Goal: Transaction & Acquisition: Purchase product/service

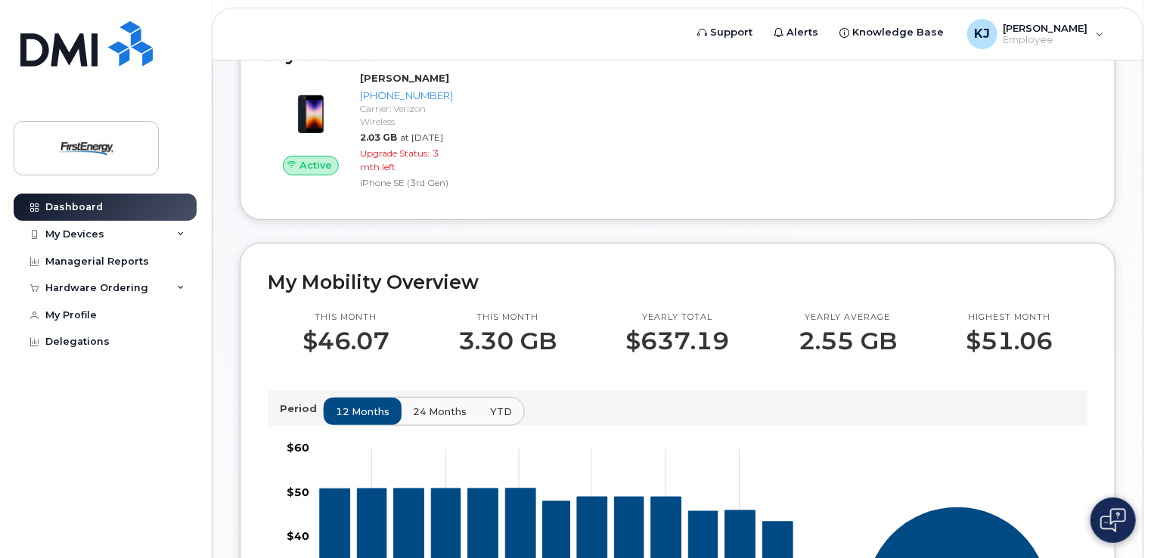
scroll to position [64, 0]
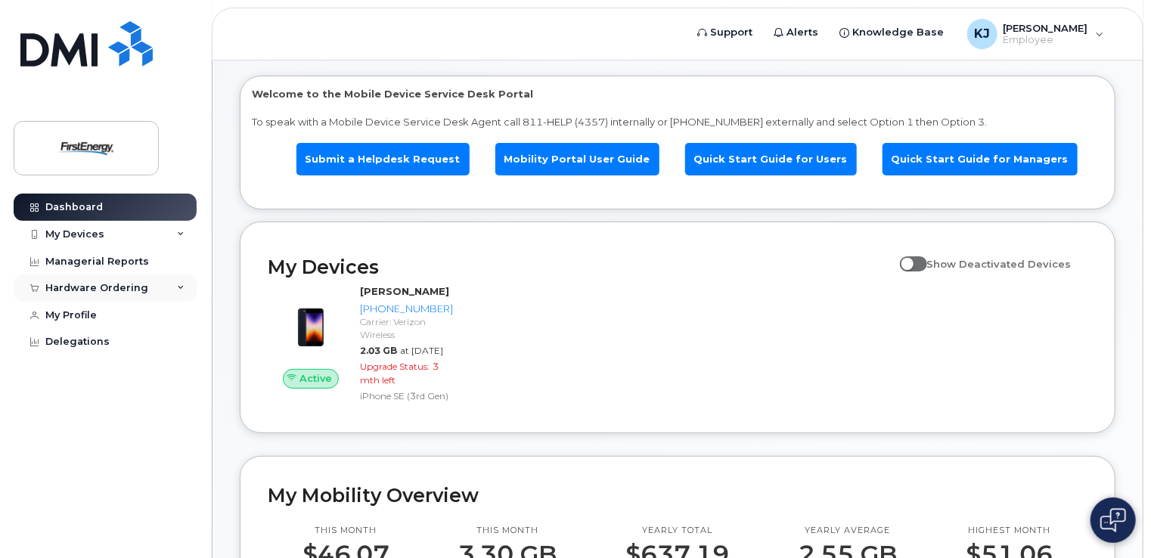
click at [179, 286] on icon at bounding box center [181, 288] width 8 height 8
click at [96, 318] on div "New Order" at bounding box center [80, 316] width 57 height 14
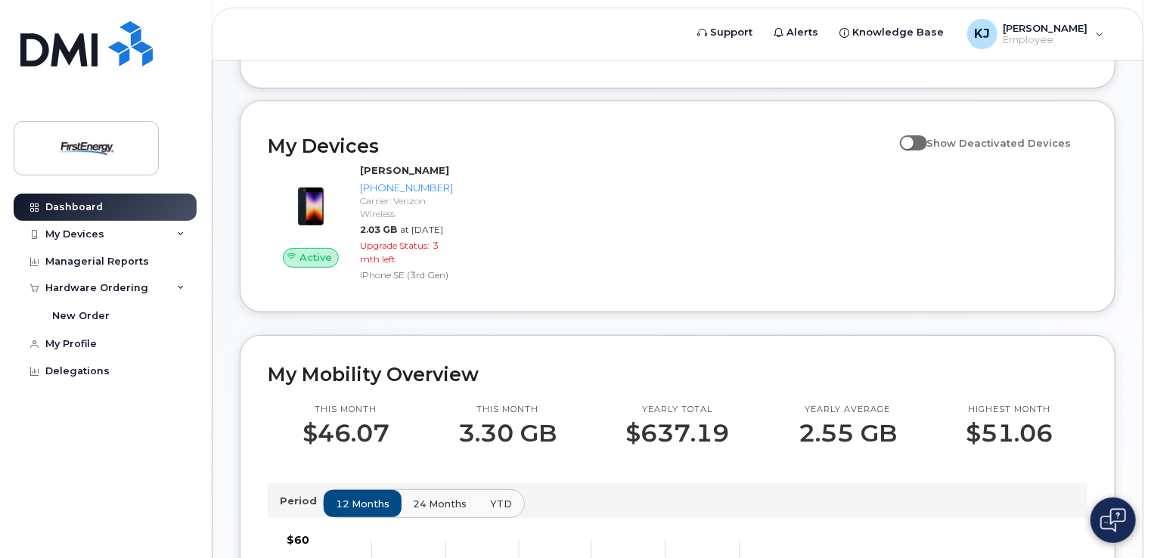
scroll to position [0, 0]
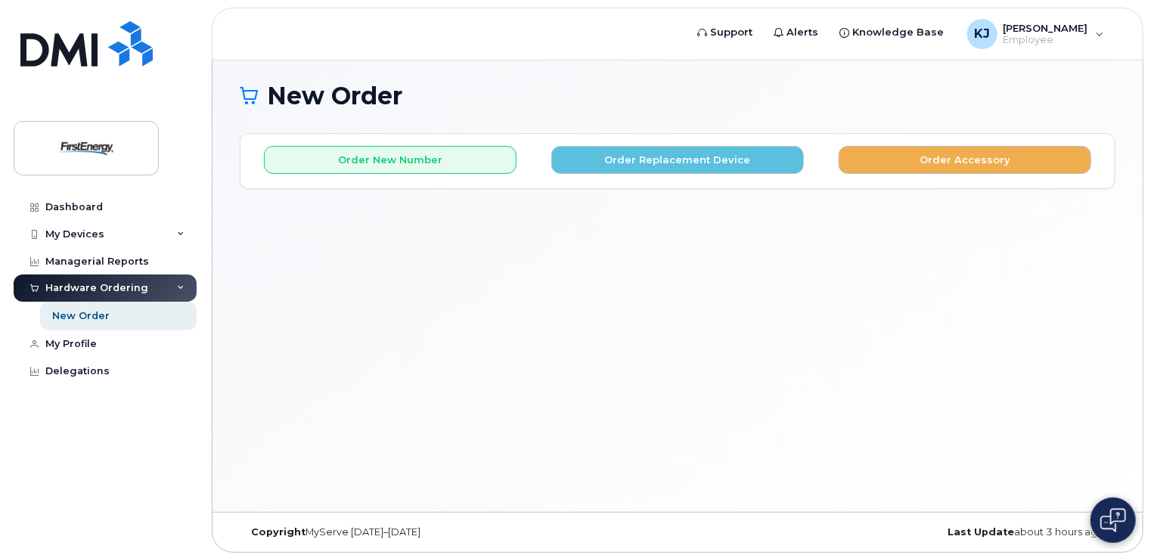
scroll to position [7, 0]
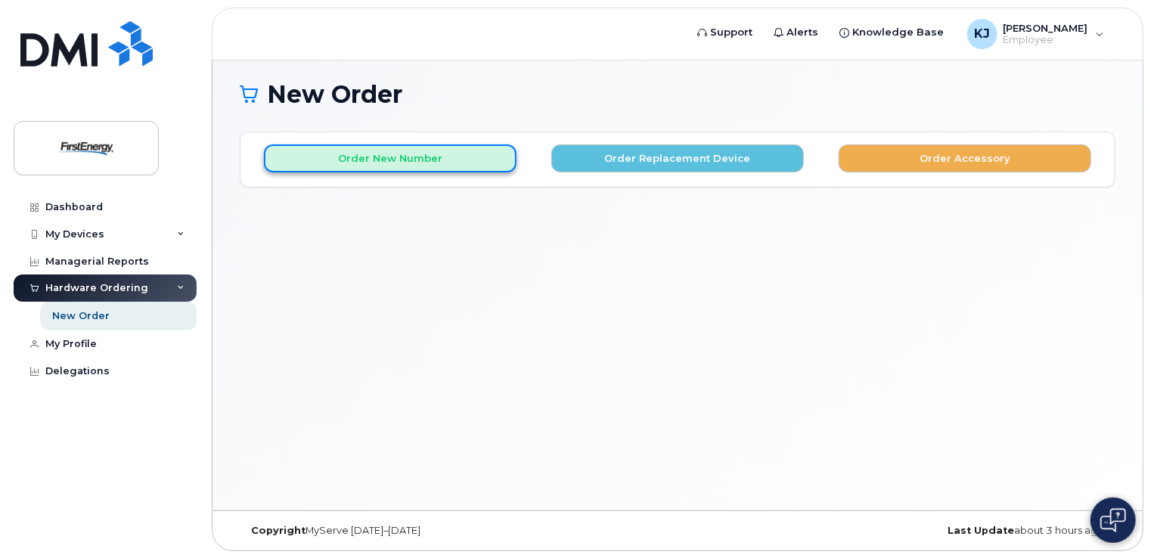
click at [367, 154] on button "Order New Number" at bounding box center [390, 158] width 253 height 28
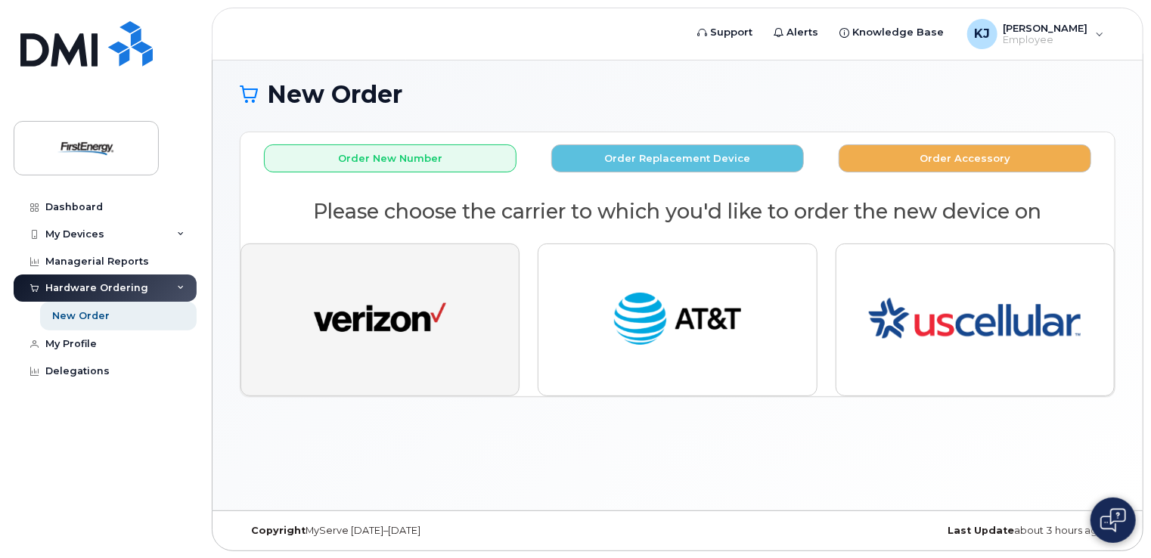
click at [378, 325] on img "button" at bounding box center [380, 320] width 132 height 68
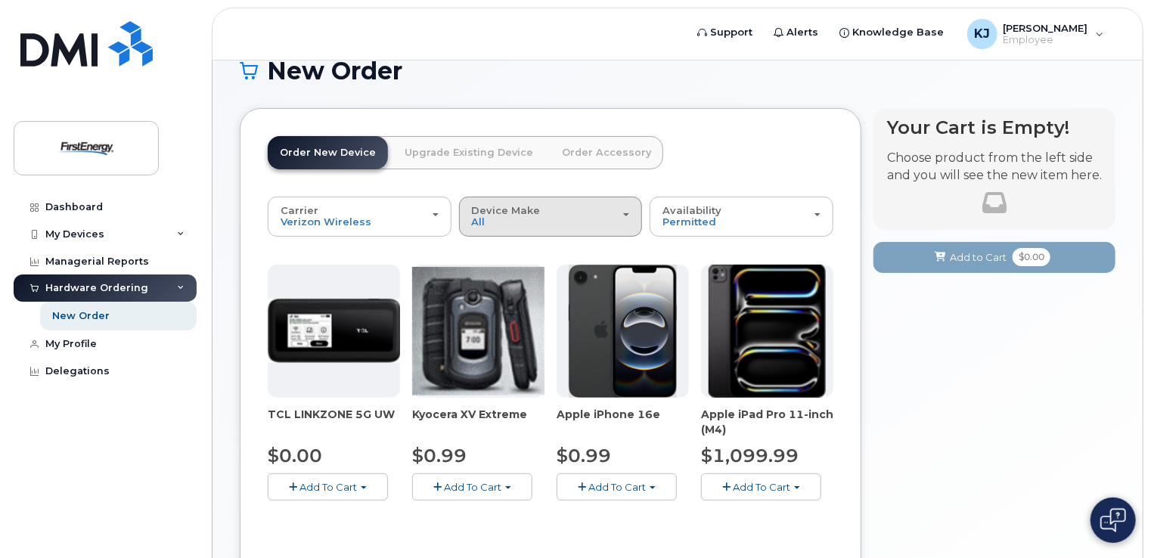
scroll to position [0, 0]
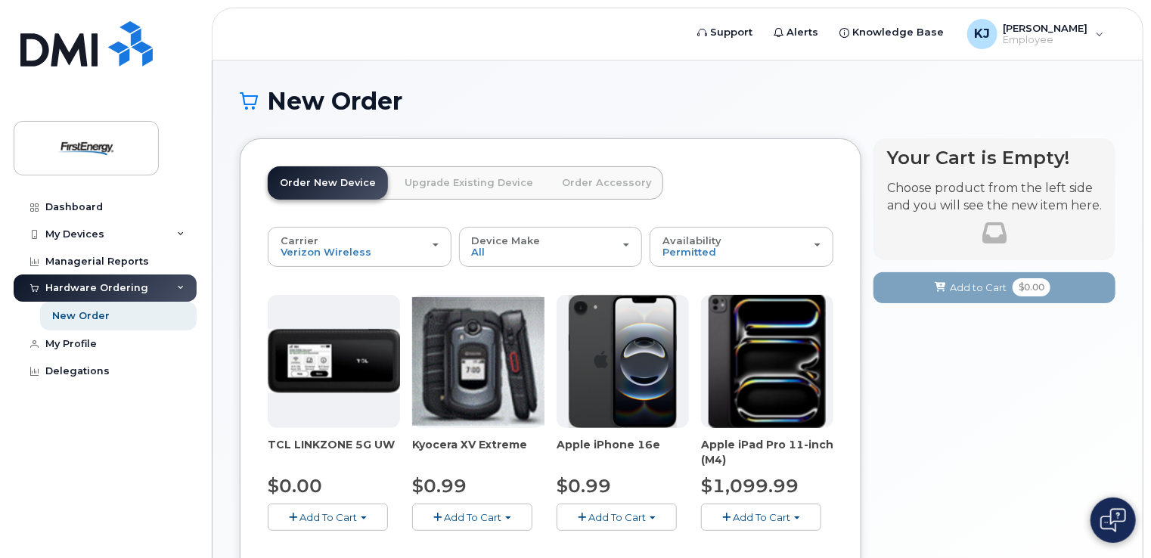
click at [180, 286] on icon at bounding box center [181, 288] width 8 height 8
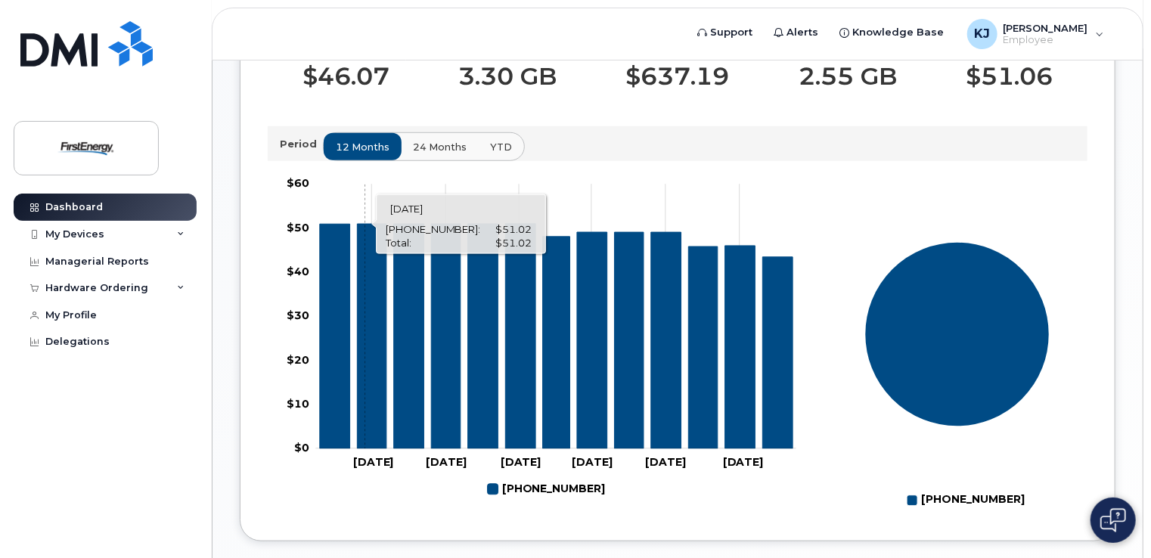
scroll to position [896, 0]
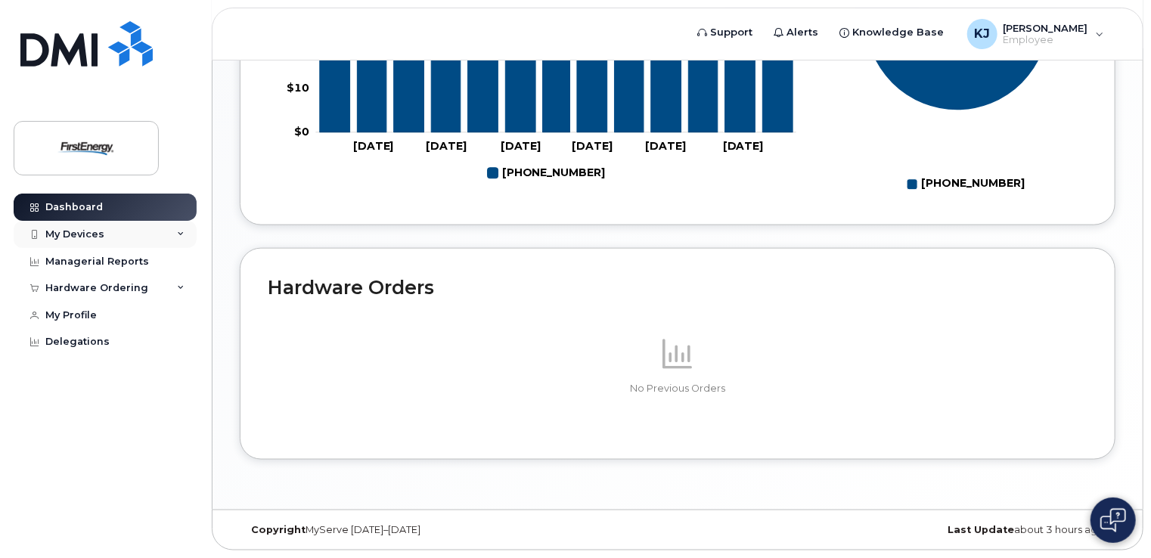
click at [82, 229] on div "My Devices" at bounding box center [74, 234] width 59 height 12
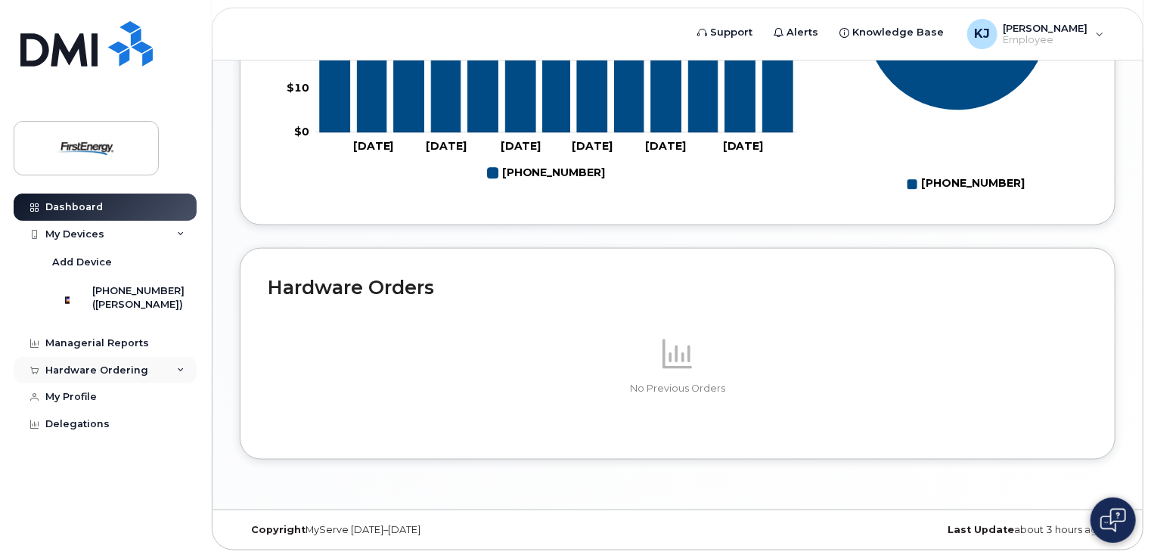
click at [172, 377] on div "Hardware Ordering" at bounding box center [105, 370] width 183 height 27
click at [87, 403] on div "New Order" at bounding box center [80, 398] width 57 height 14
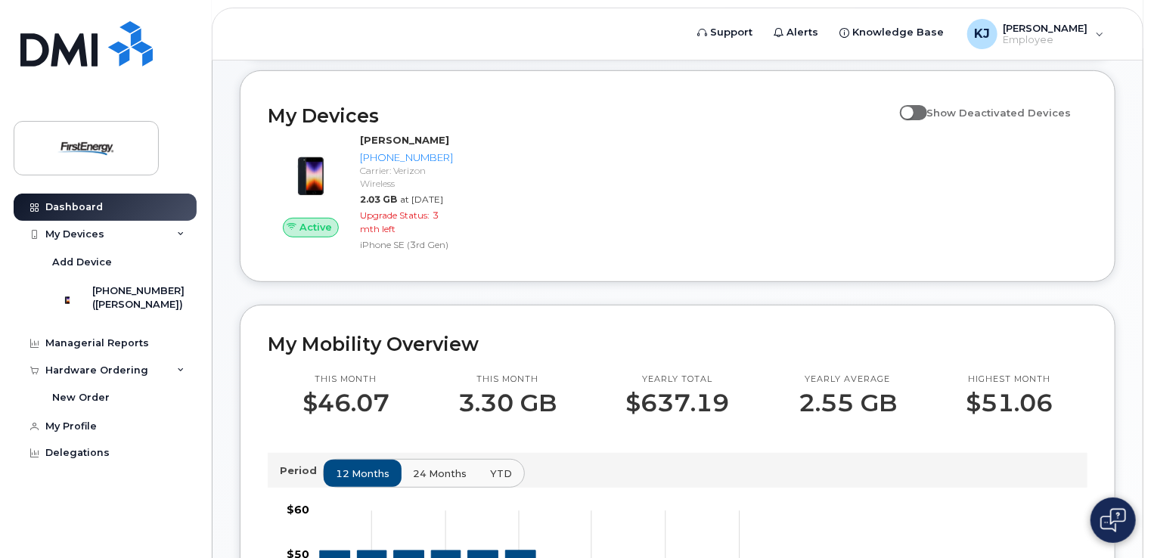
scroll to position [366, 0]
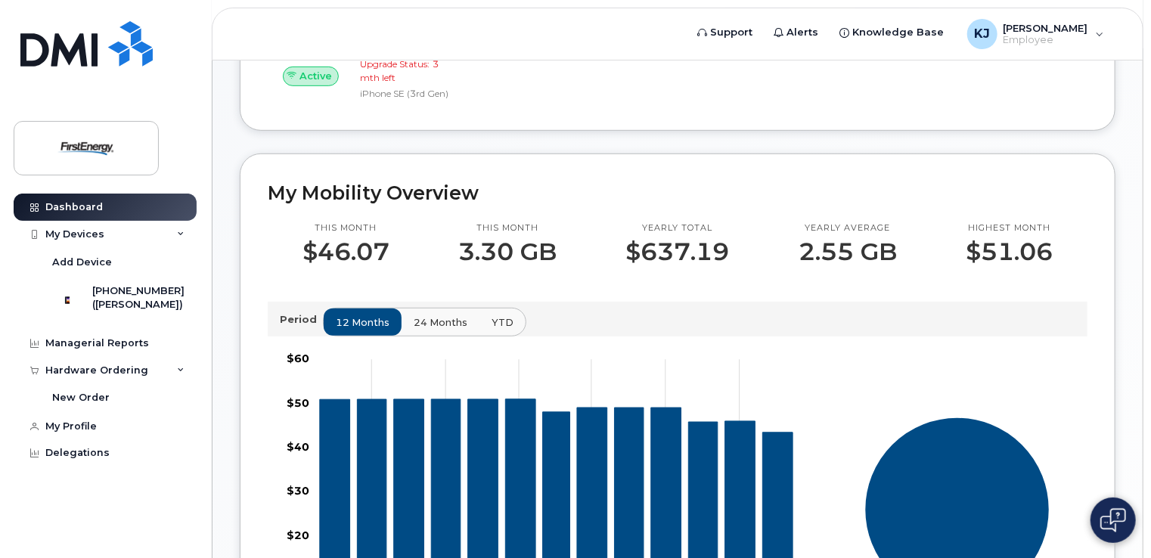
click at [438, 330] on span "24 months" at bounding box center [441, 322] width 54 height 14
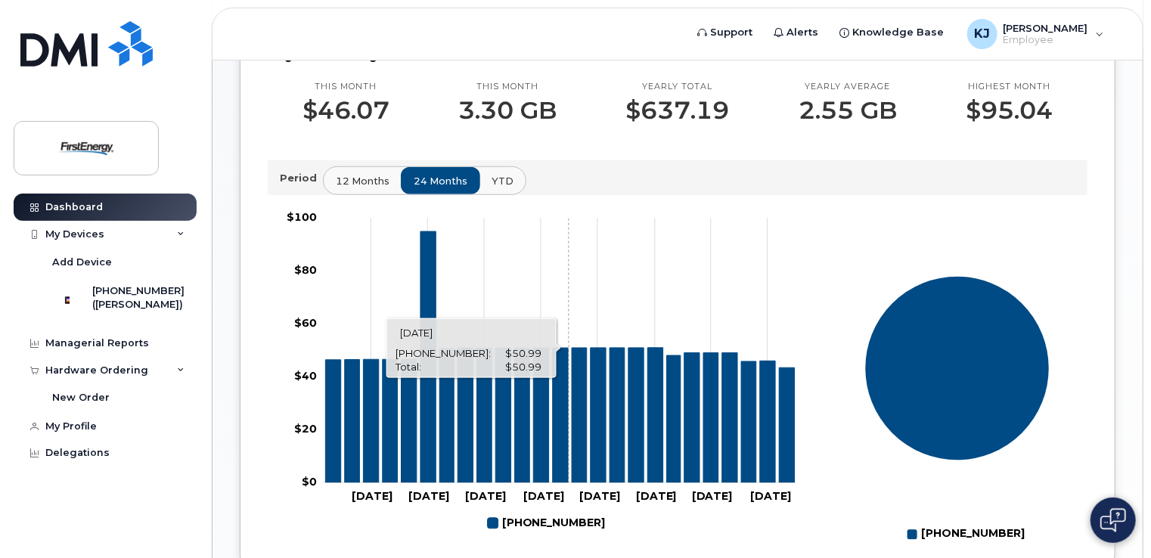
scroll to position [517, 0]
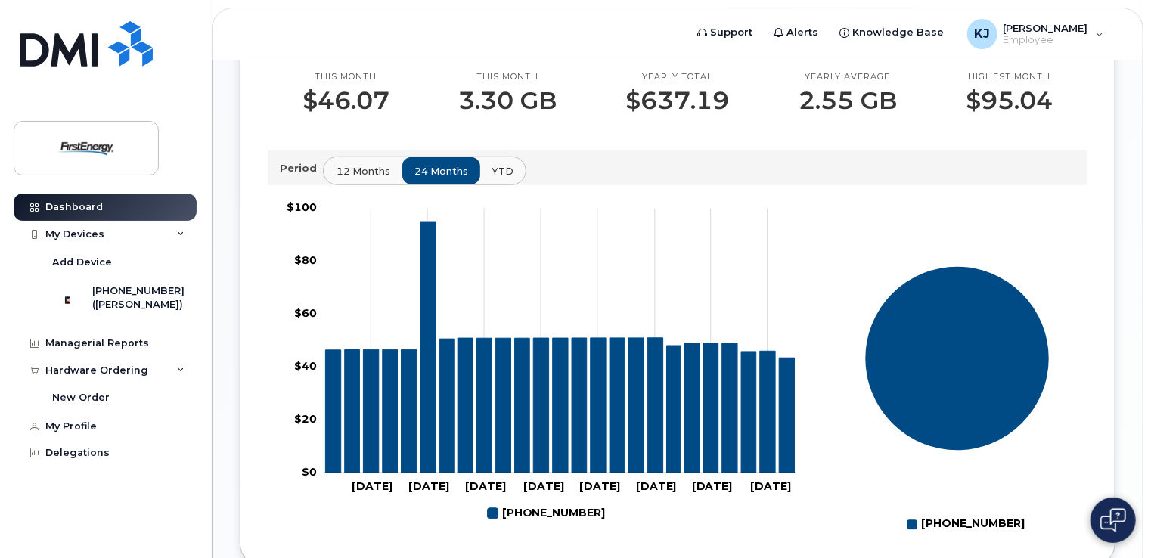
click at [355, 179] on span "12 months" at bounding box center [364, 171] width 54 height 14
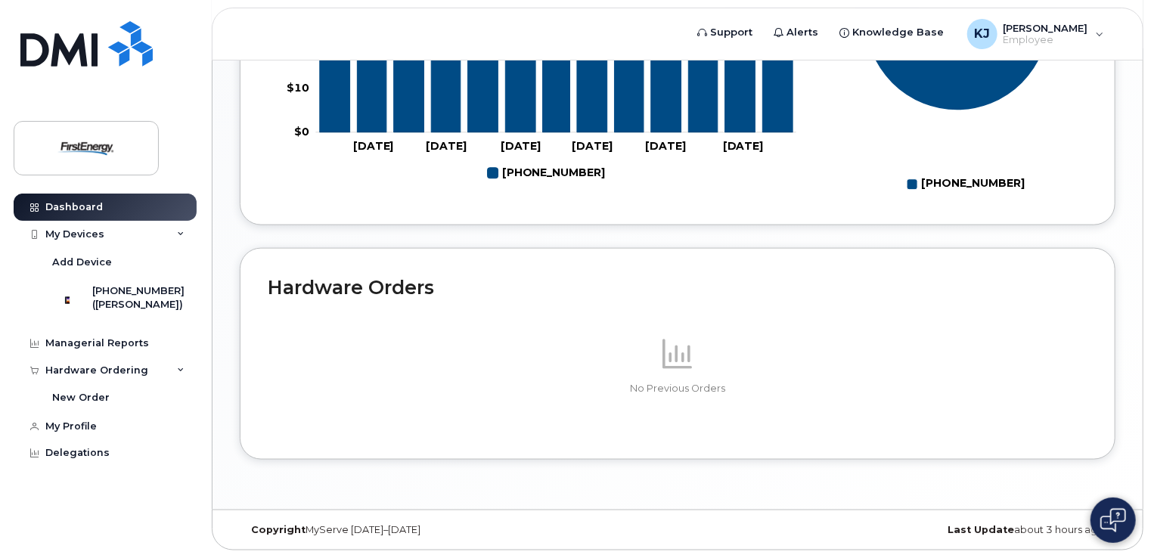
scroll to position [896, 0]
click at [94, 405] on div "New Order" at bounding box center [80, 398] width 57 height 14
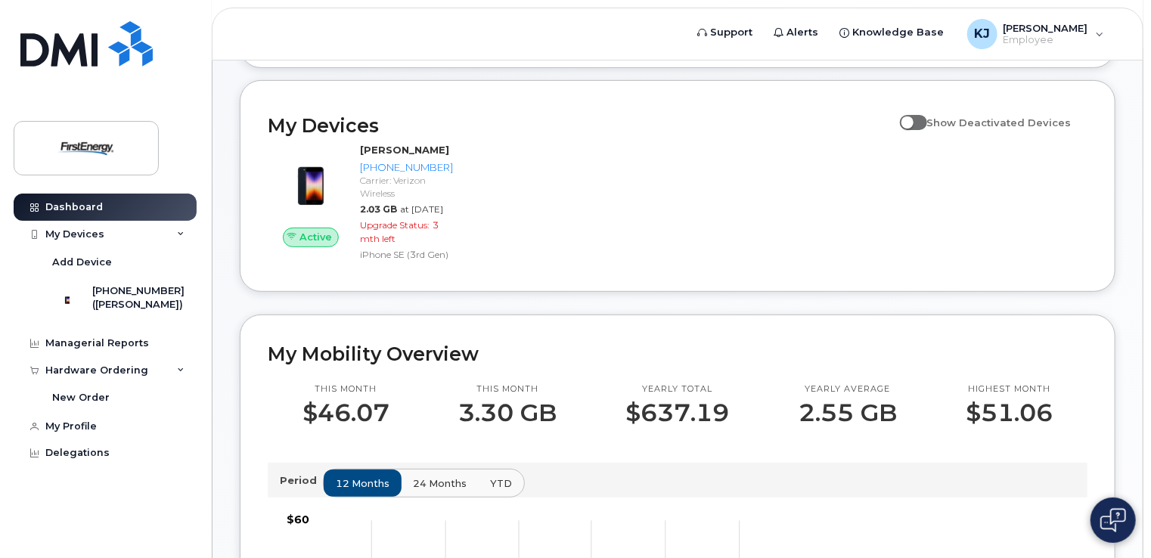
scroll to position [0, 0]
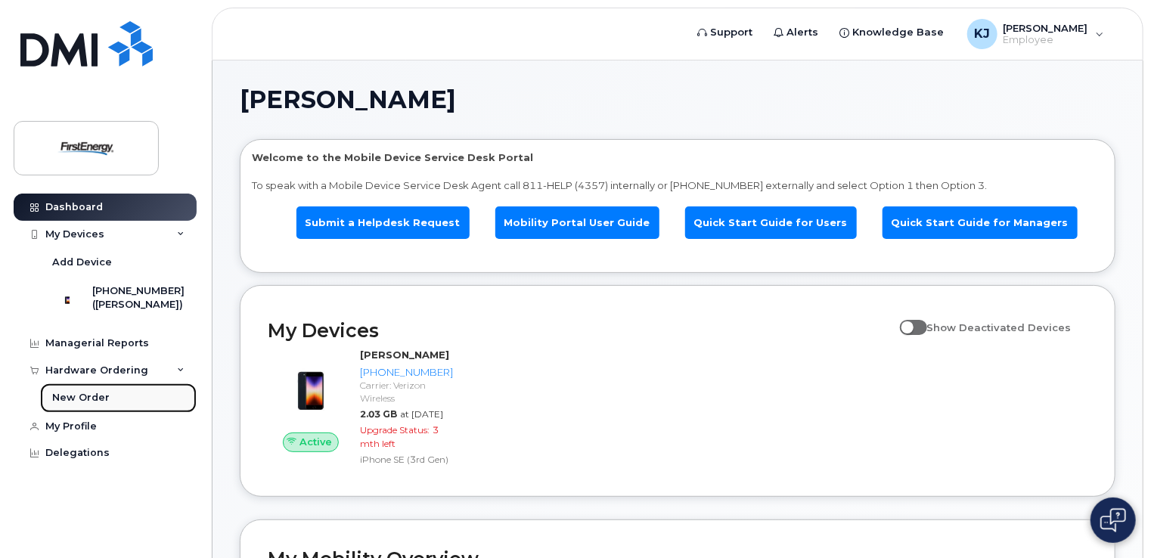
click at [54, 405] on div "New Order" at bounding box center [80, 398] width 57 height 14
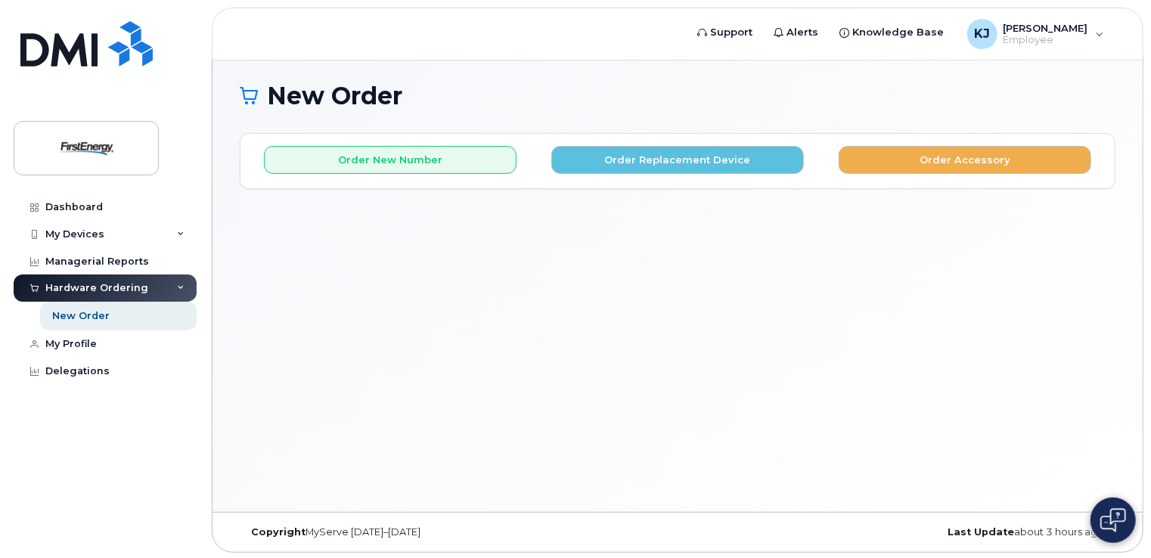
scroll to position [7, 0]
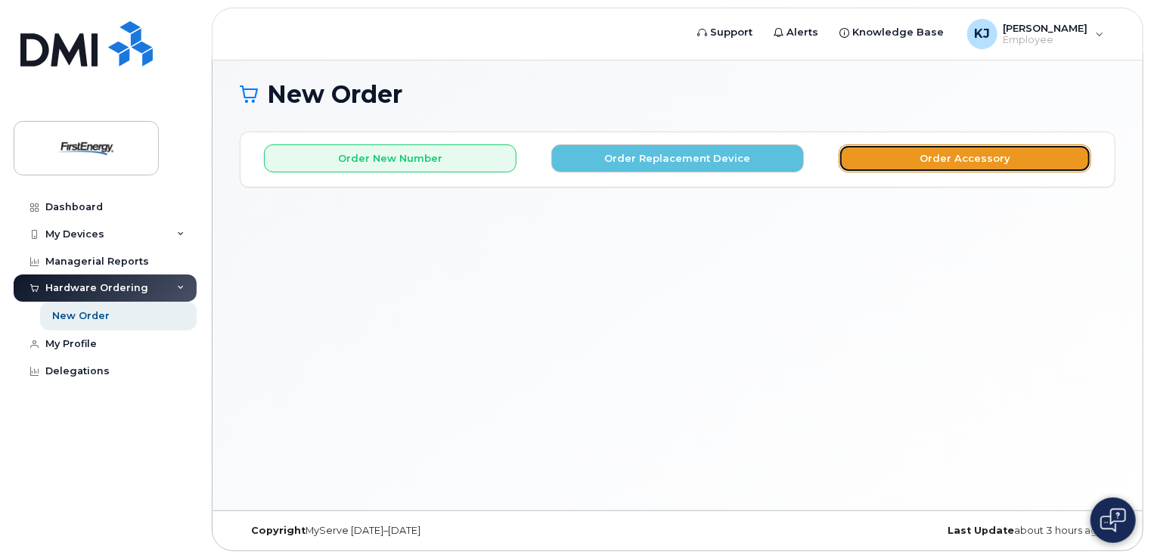
click at [992, 153] on button "Order Accessory" at bounding box center [965, 158] width 253 height 28
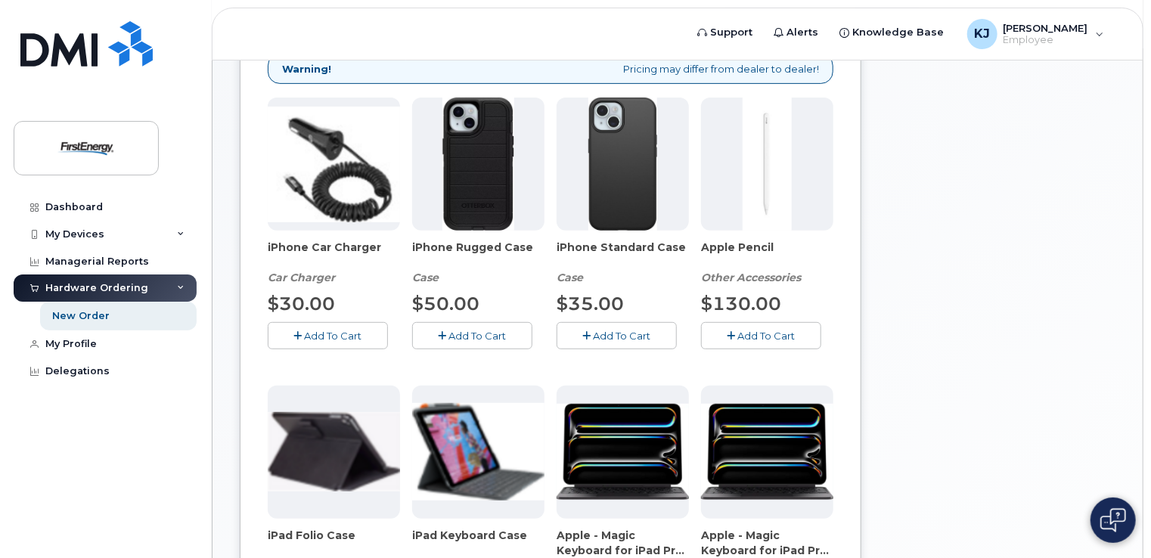
scroll to position [227, 0]
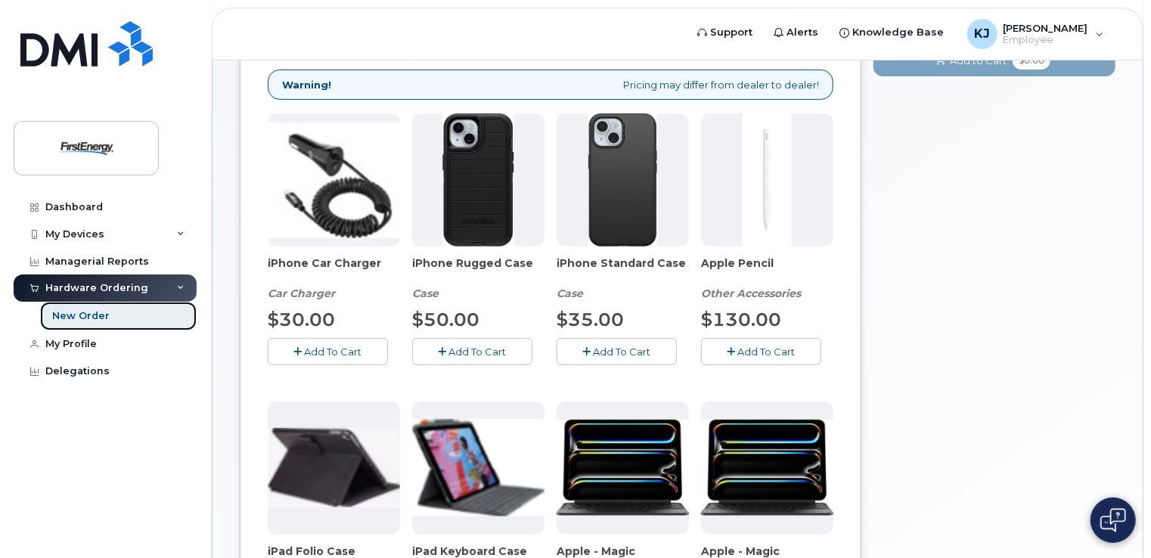
click at [73, 314] on div "New Order" at bounding box center [80, 316] width 57 height 14
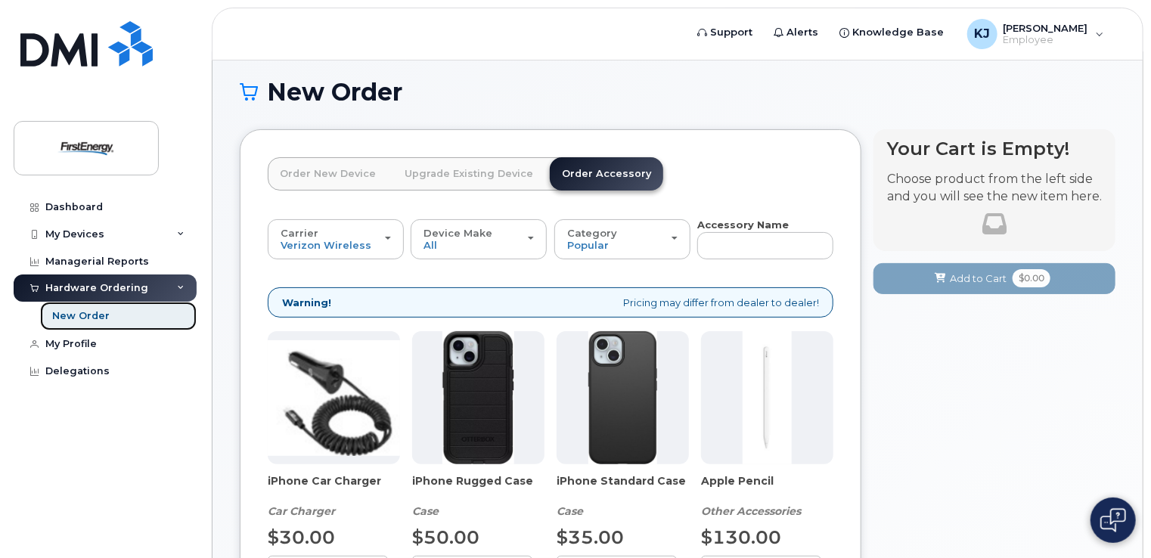
scroll to position [0, 0]
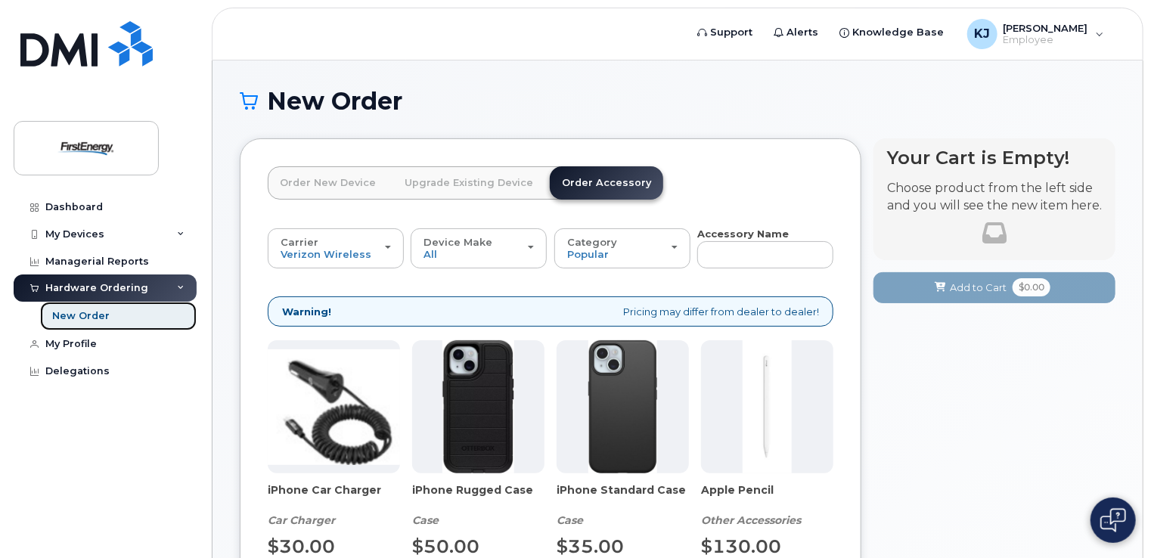
click at [67, 313] on div "New Order" at bounding box center [80, 316] width 57 height 14
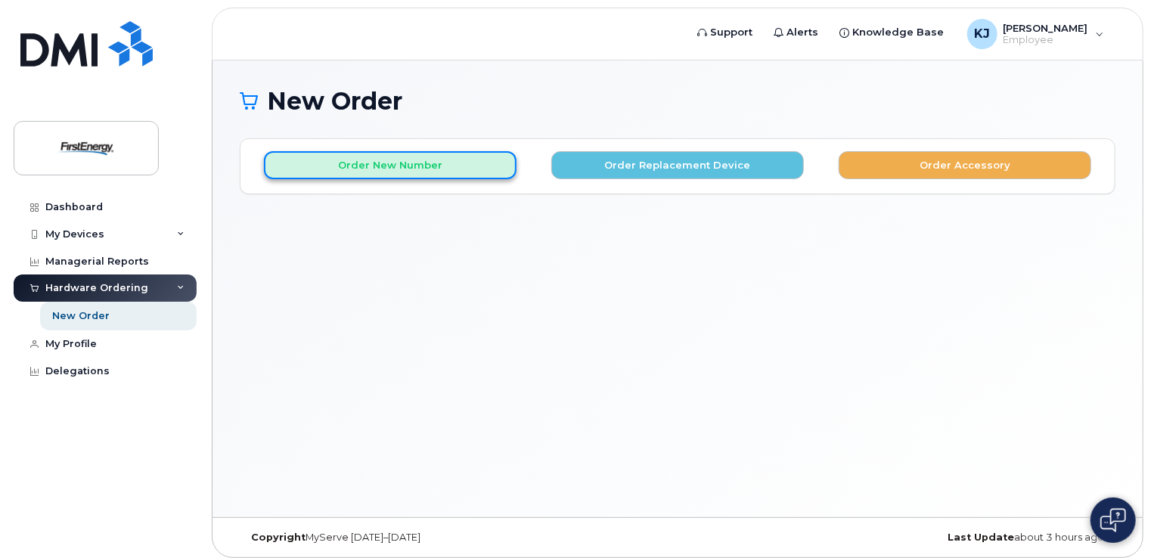
click at [373, 163] on button "Order New Number" at bounding box center [390, 165] width 253 height 28
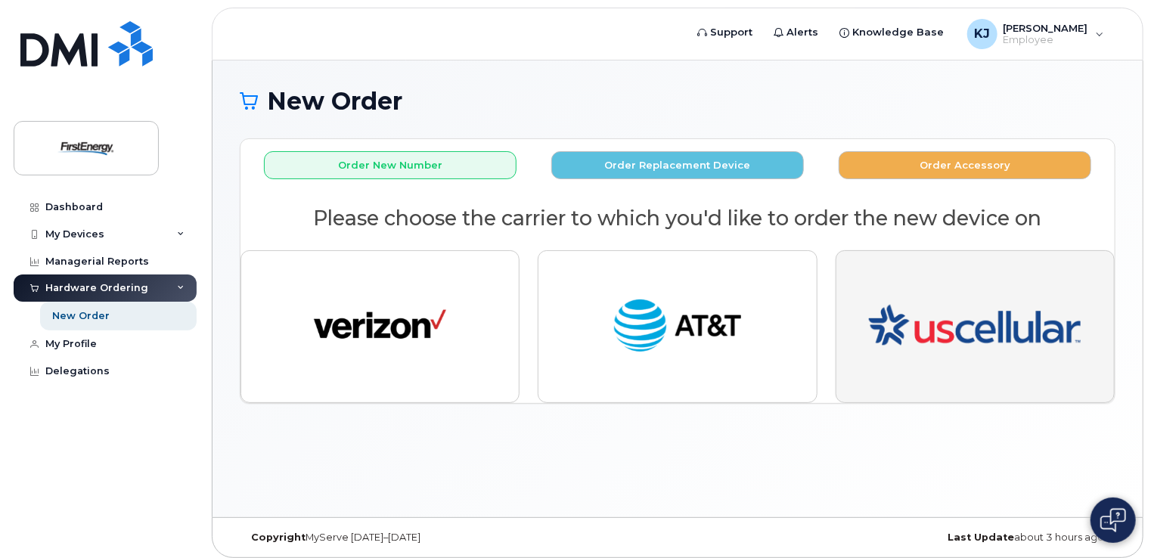
click at [924, 337] on img "button" at bounding box center [975, 326] width 212 height 127
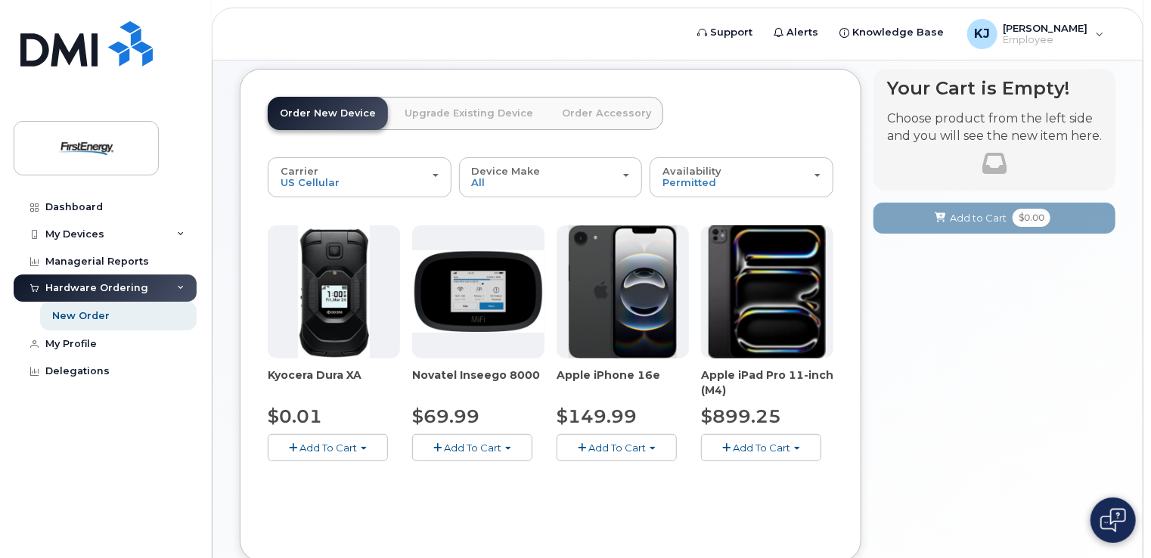
scroll to position [151, 0]
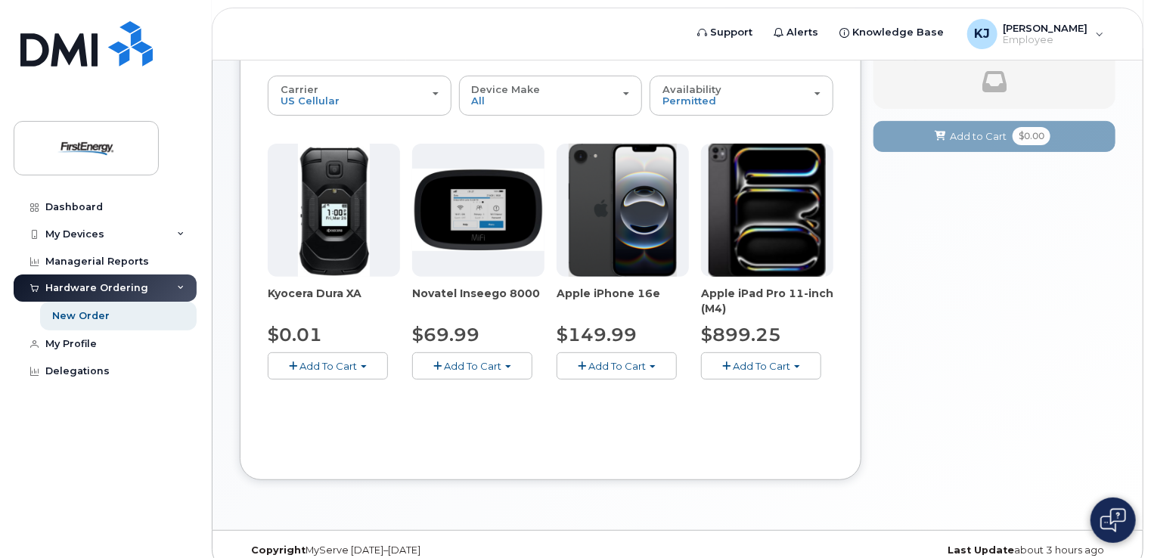
click at [512, 367] on button "Add To Cart" at bounding box center [472, 365] width 120 height 26
click at [511, 398] on link "$69.99 - 2 Year Activation" at bounding box center [495, 394] width 158 height 19
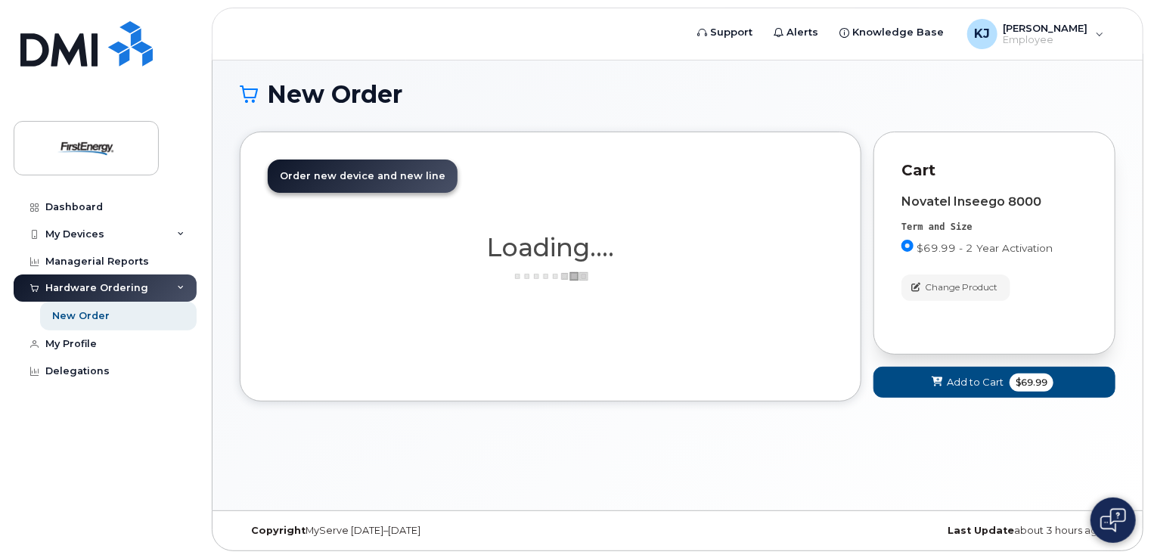
scroll to position [137, 0]
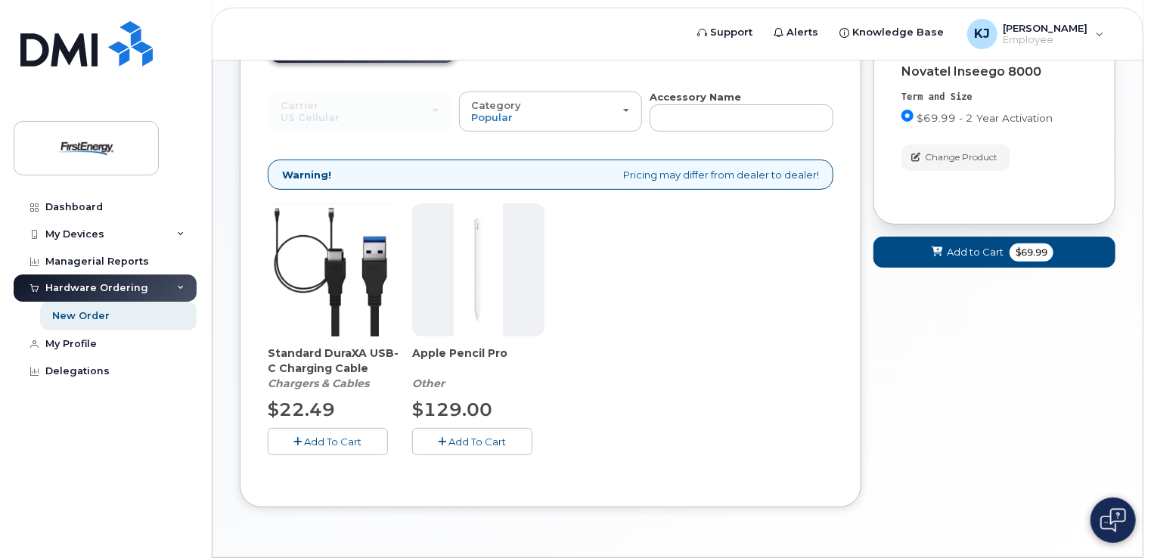
click at [329, 442] on span "Add To Cart" at bounding box center [333, 442] width 57 height 12
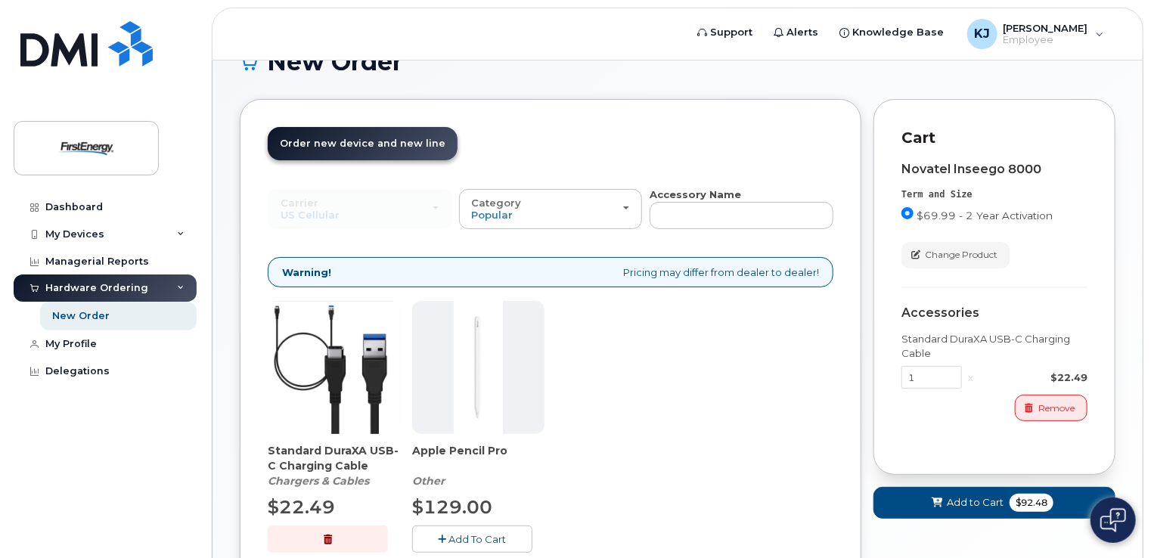
scroll to position [0, 0]
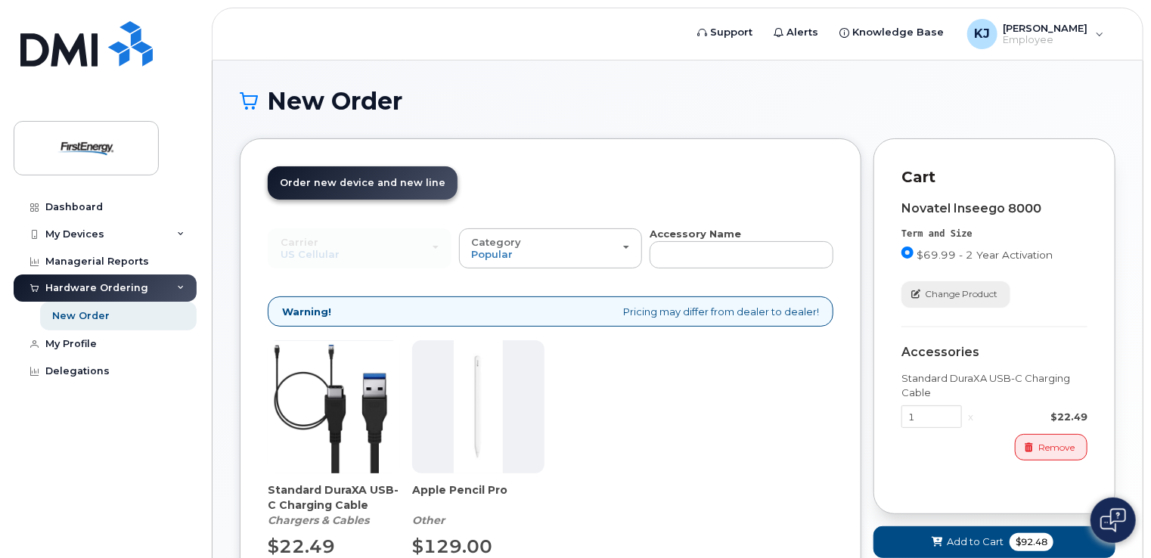
click at [967, 297] on span "Change Product" at bounding box center [961, 294] width 73 height 14
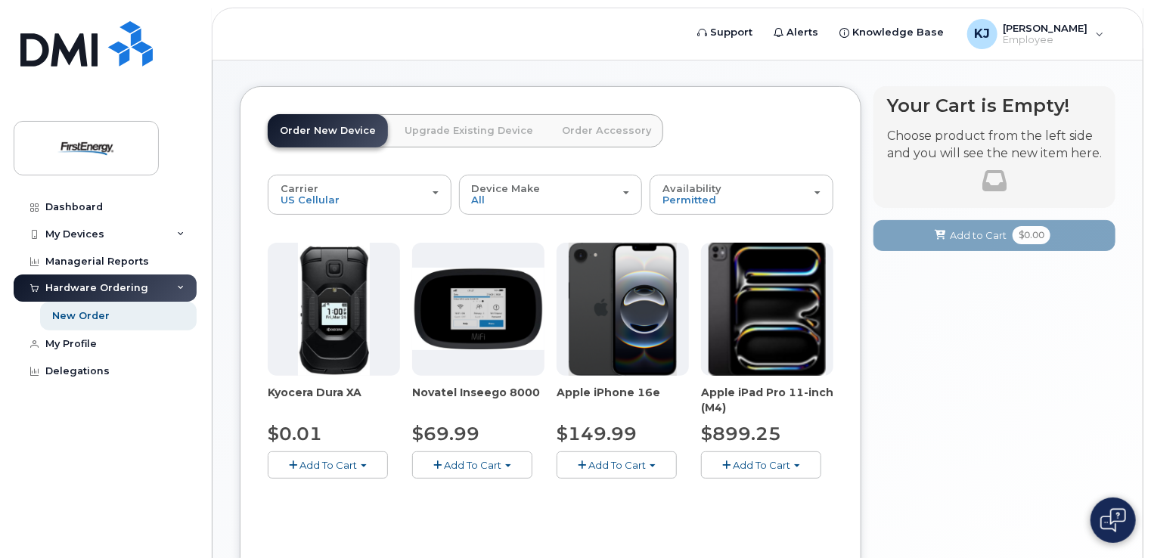
scroll to position [76, 0]
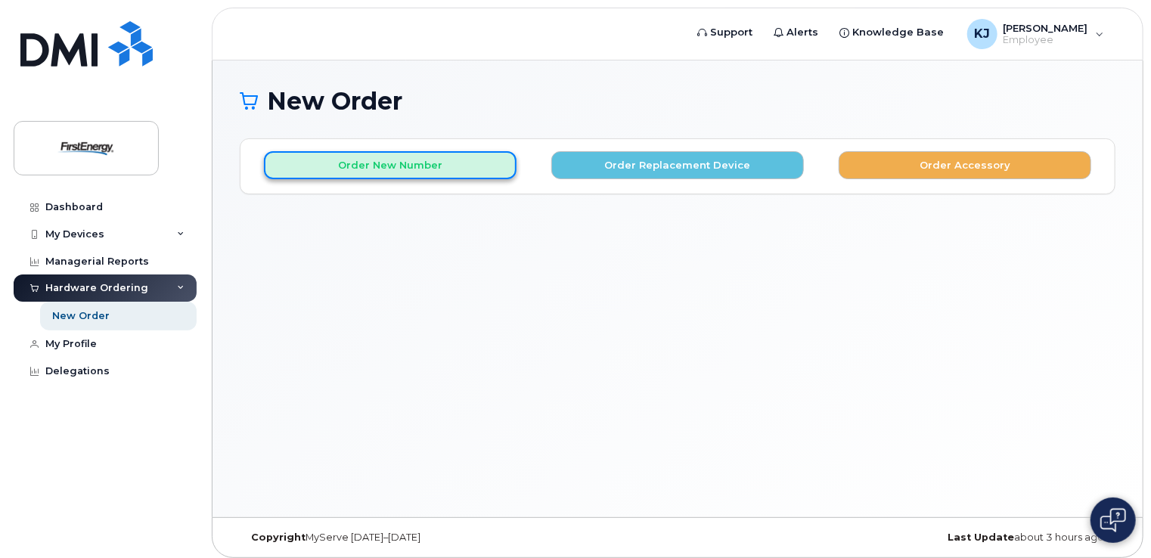
click at [461, 173] on button "Order New Number" at bounding box center [390, 165] width 253 height 28
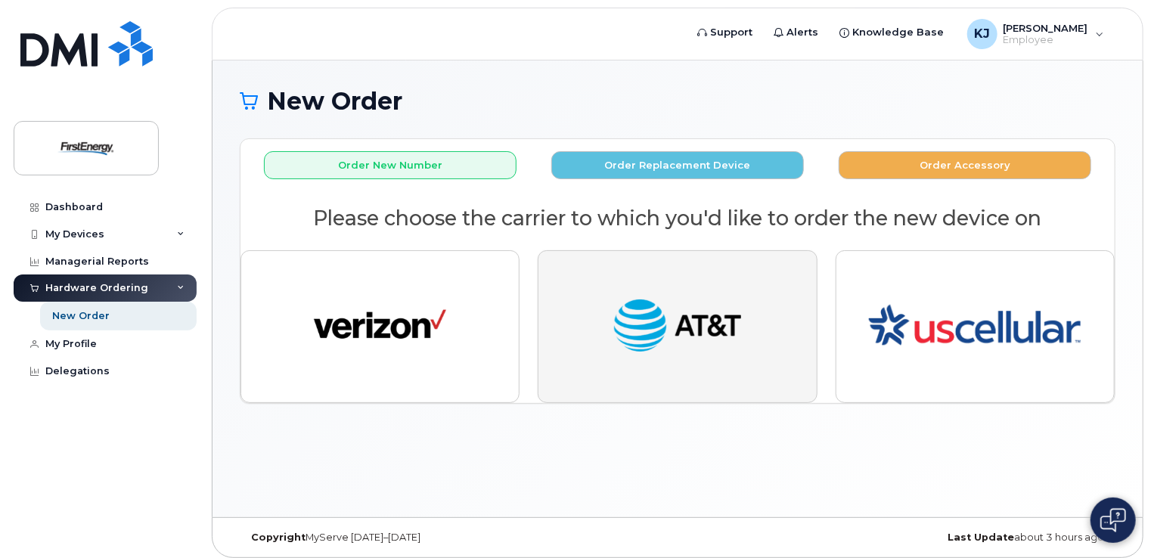
click at [694, 345] on img "button" at bounding box center [677, 327] width 132 height 68
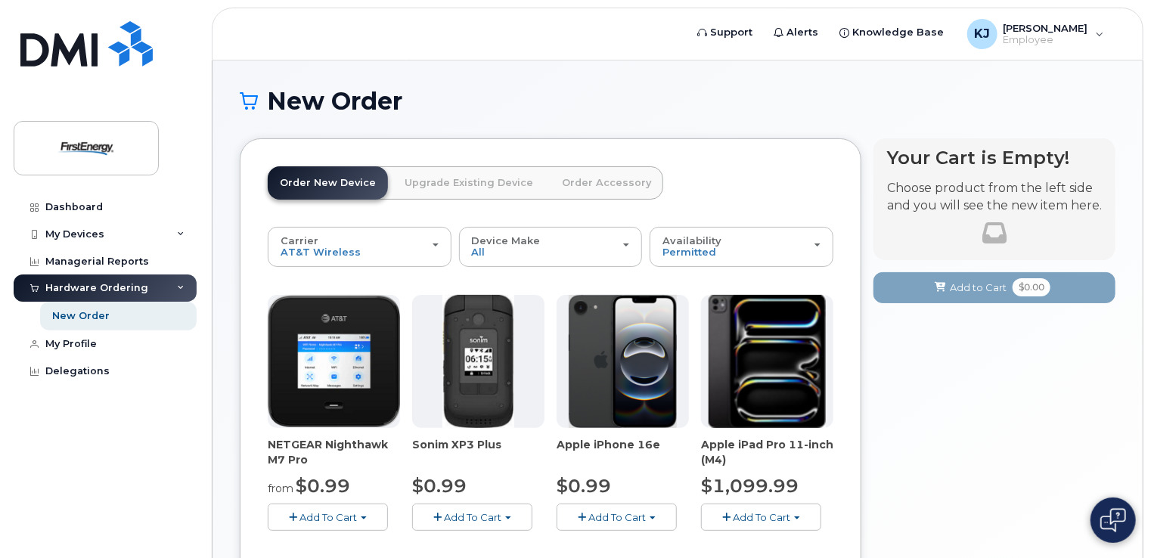
click at [337, 366] on img at bounding box center [334, 361] width 132 height 132
click at [446, 253] on button "Carrier Verizon Wireless AT&T Wireless US Cellular" at bounding box center [360, 246] width 184 height 39
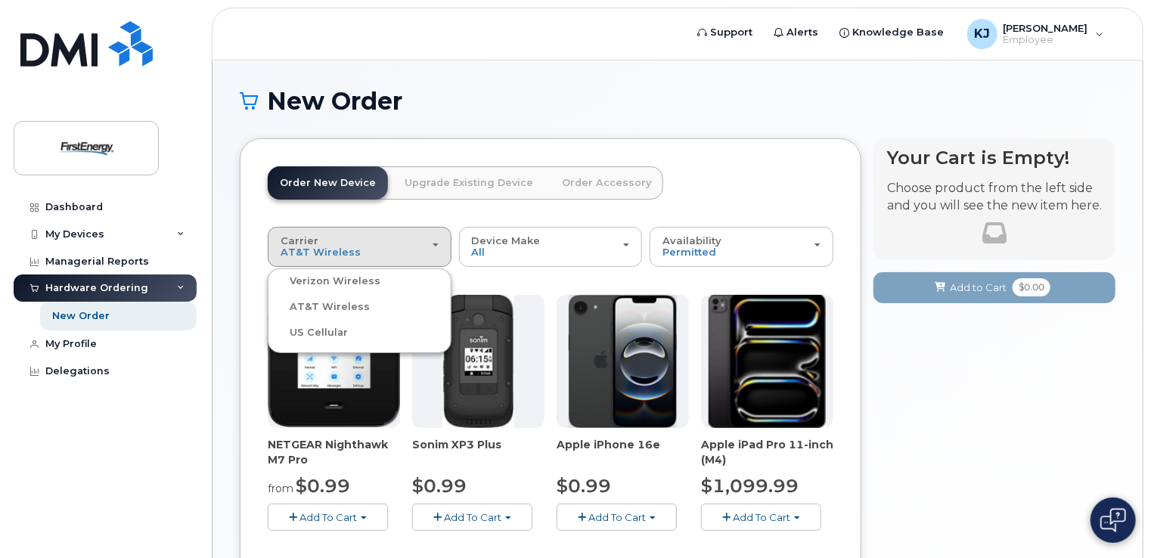
click at [332, 334] on label "US Cellular" at bounding box center [310, 333] width 76 height 18
click at [0, 0] on input "US Cellular" at bounding box center [0, 0] width 0 height 0
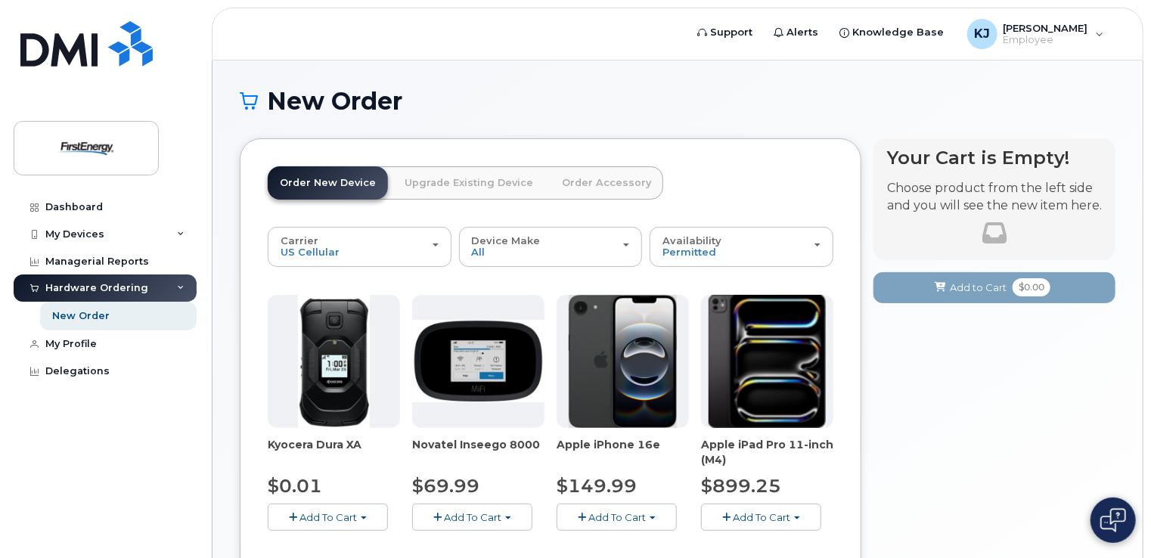
click at [465, 520] on span "Add To Cart" at bounding box center [472, 517] width 57 height 12
click at [460, 548] on link "$69.99 - 2 Year Activation" at bounding box center [495, 545] width 158 height 19
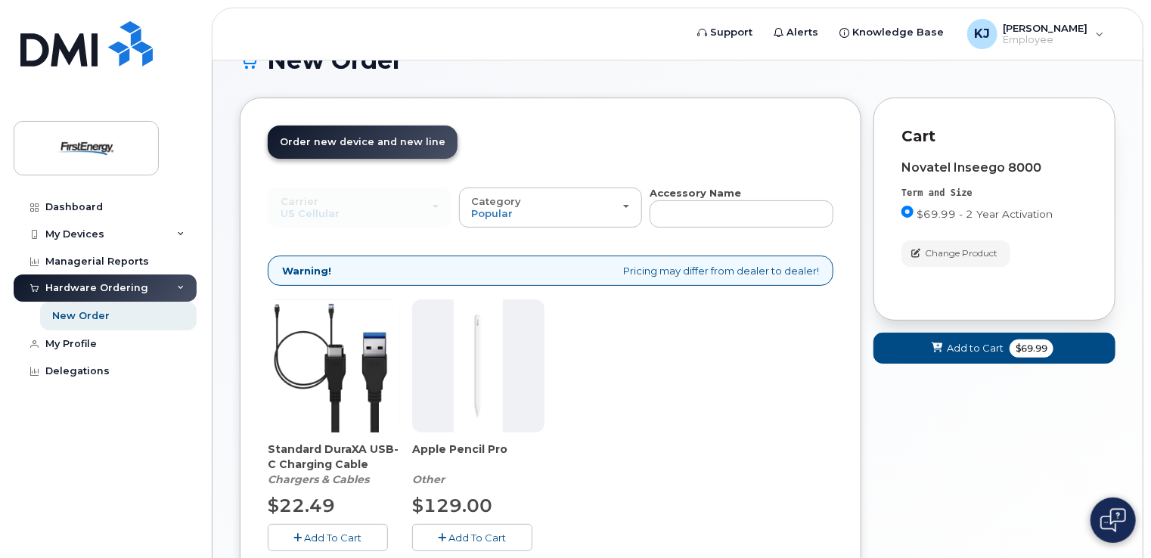
scroll to position [76, 0]
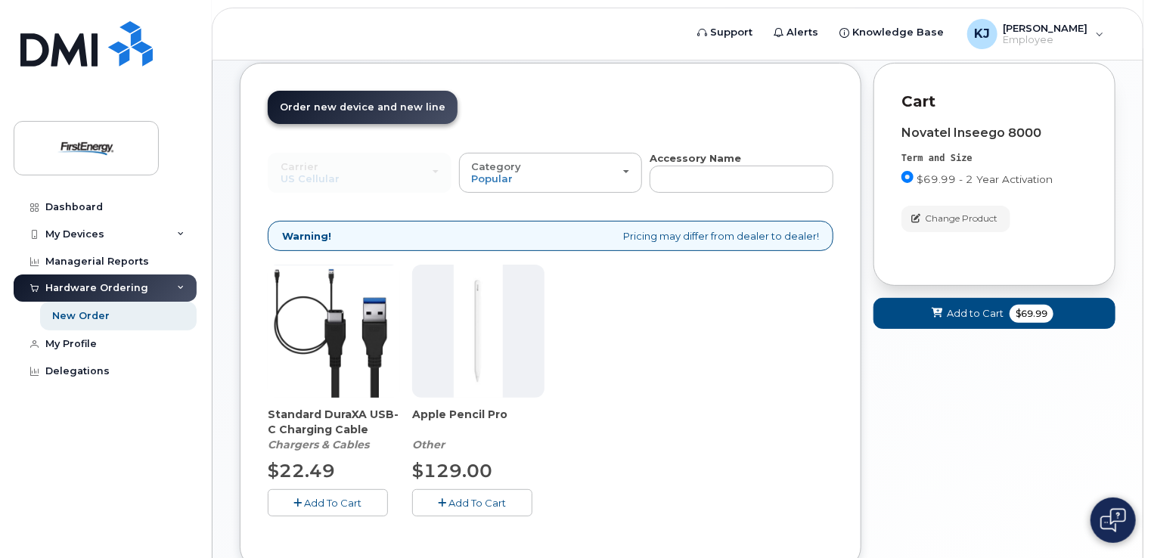
click at [329, 508] on button "Add To Cart" at bounding box center [328, 502] width 120 height 26
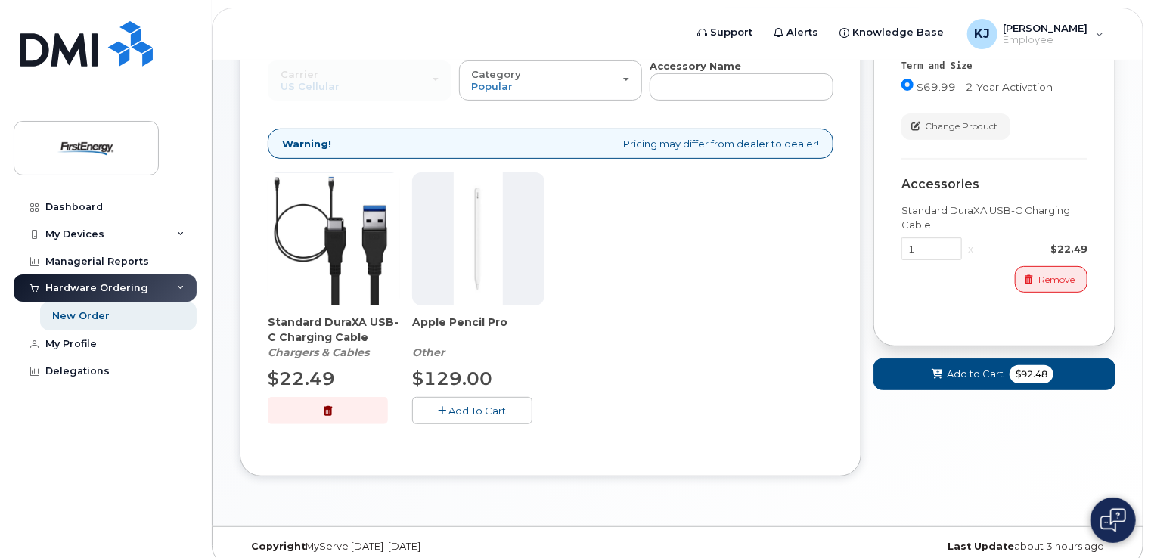
scroll to position [182, 0]
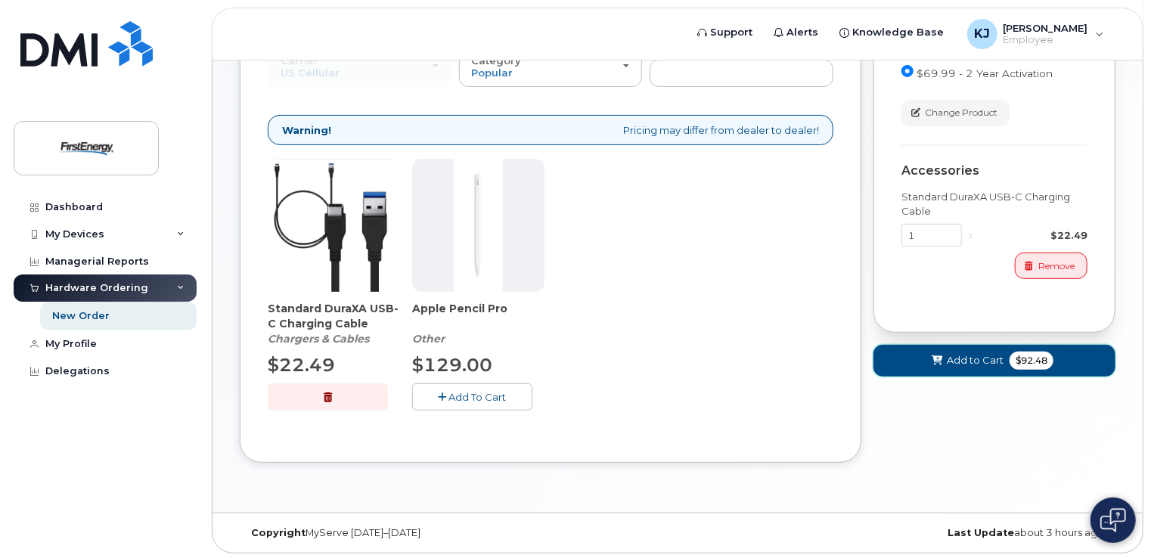
click at [971, 359] on span "Add to Cart" at bounding box center [975, 360] width 57 height 14
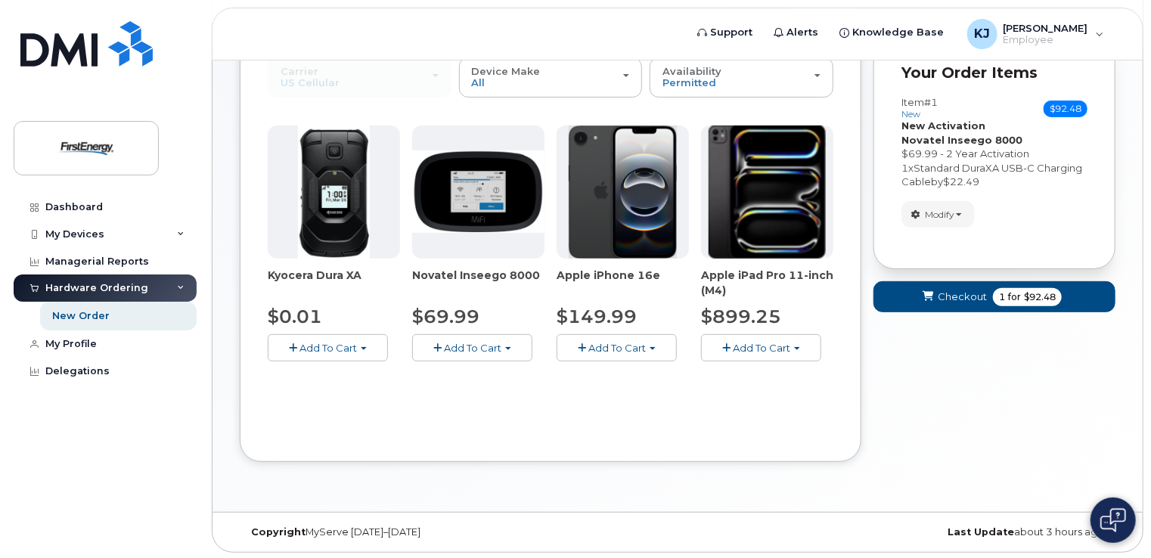
scroll to position [0, 0]
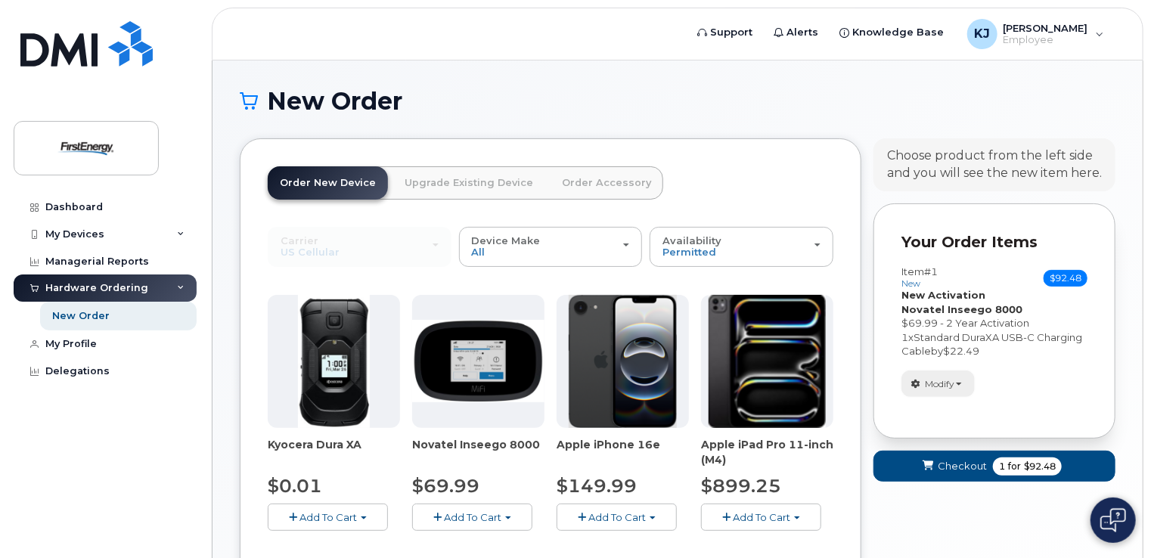
click at [958, 374] on button "Modify" at bounding box center [938, 384] width 73 height 26
click at [1010, 377] on div "Modify change order only accessories Remove" at bounding box center [995, 384] width 186 height 26
click at [955, 459] on span "Checkout" at bounding box center [962, 466] width 49 height 14
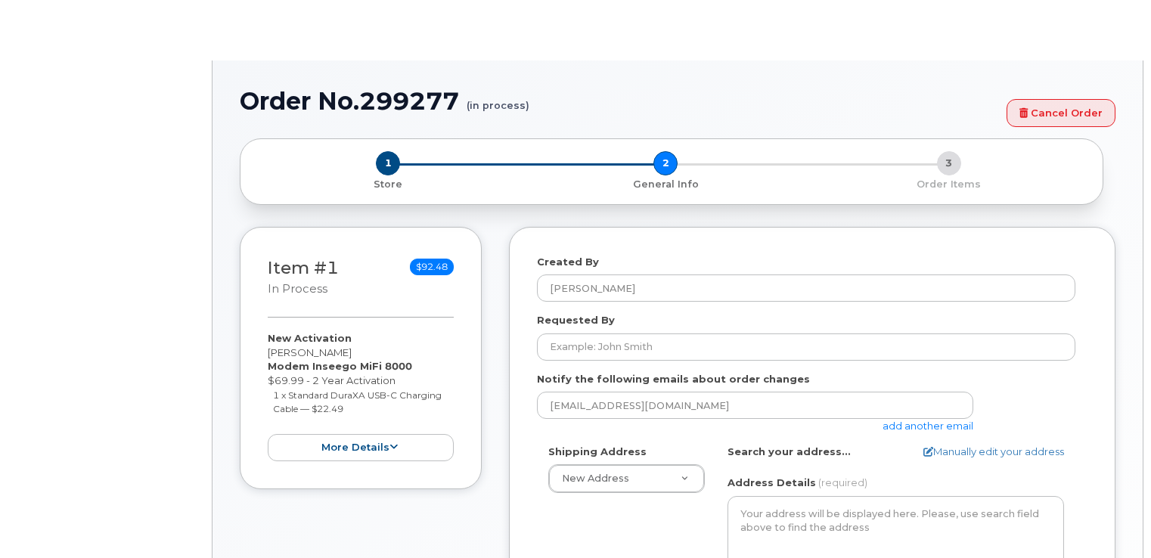
select select
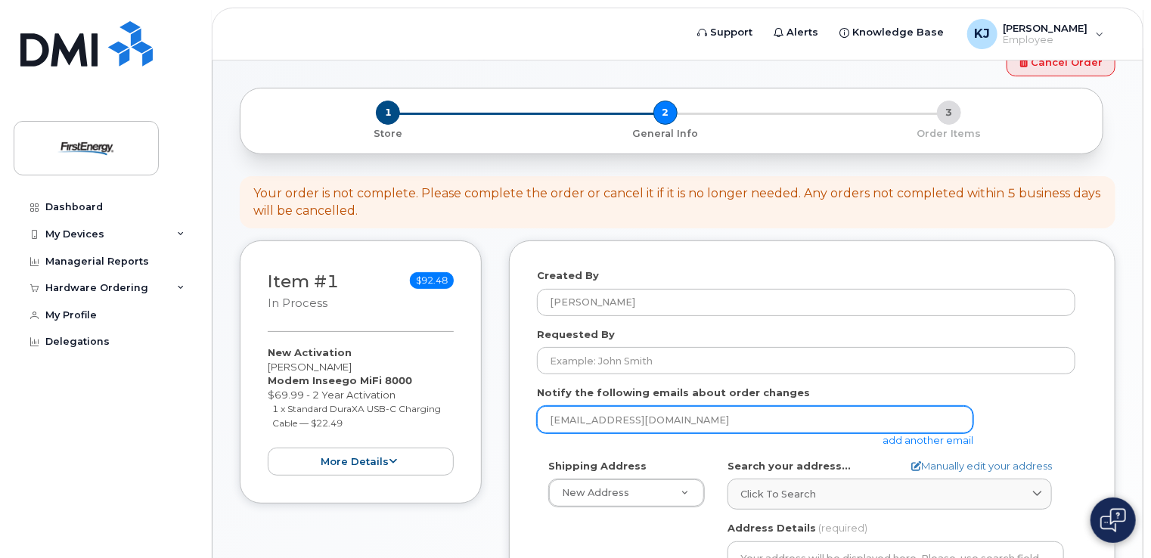
scroll to position [151, 0]
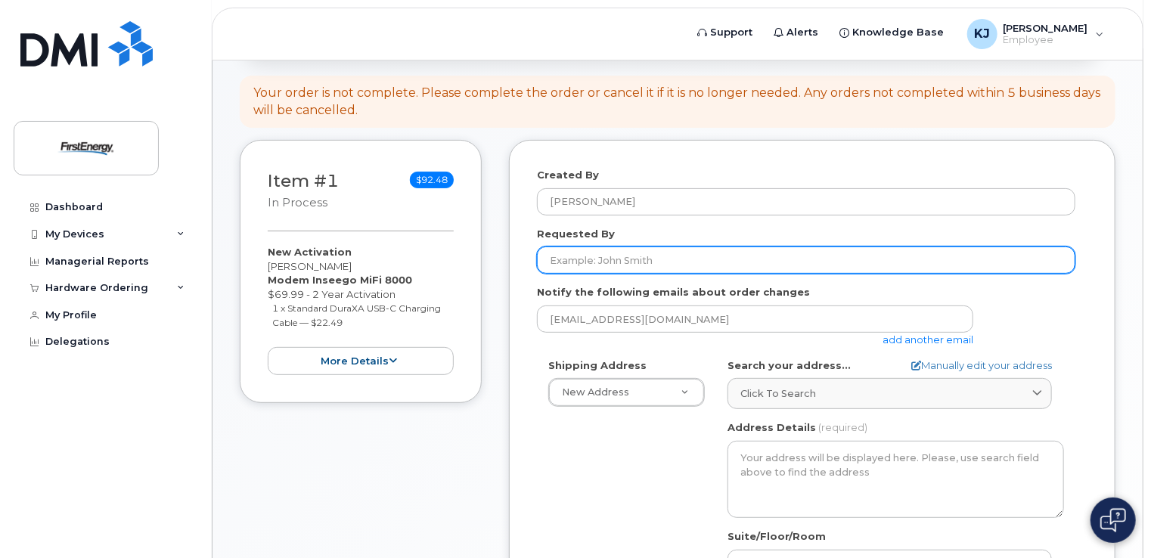
click at [664, 260] on input "Requested By" at bounding box center [806, 260] width 539 height 27
type input "[PERSON_NAME]"
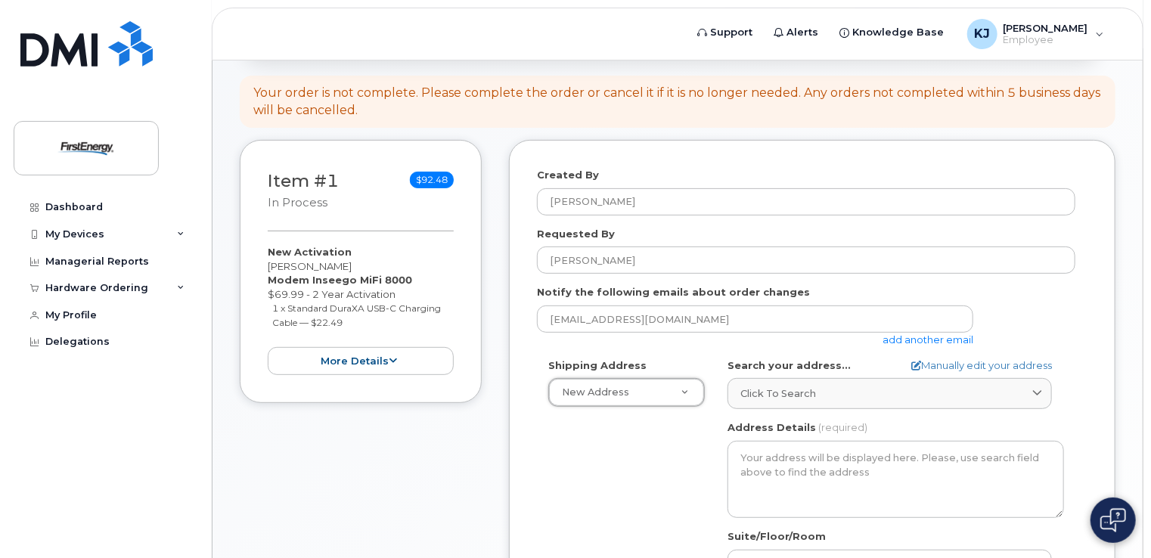
scroll to position [227, 0]
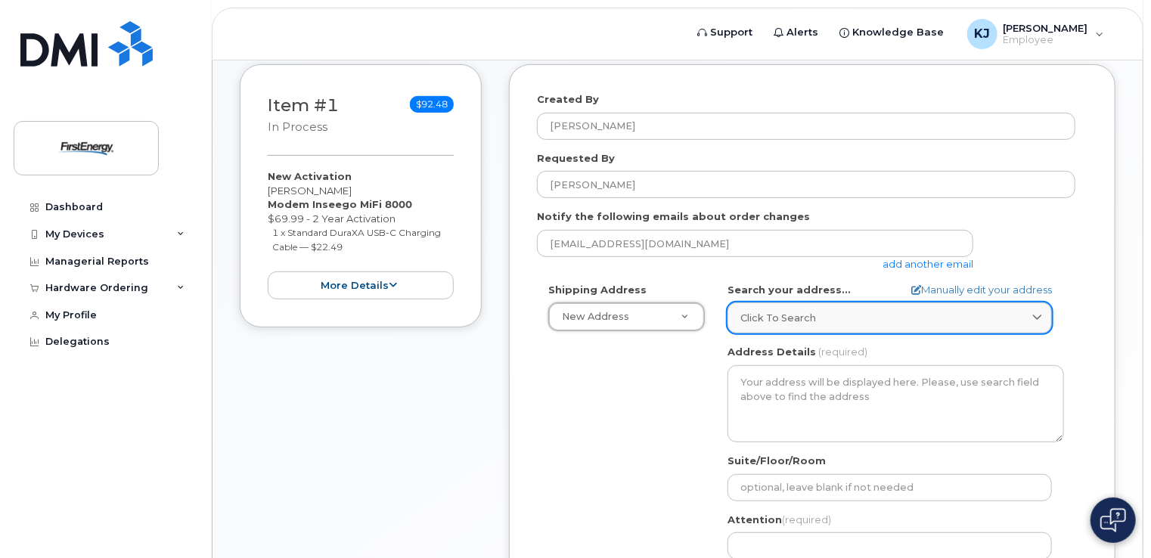
click at [1047, 315] on link "Click to search" at bounding box center [890, 318] width 324 height 31
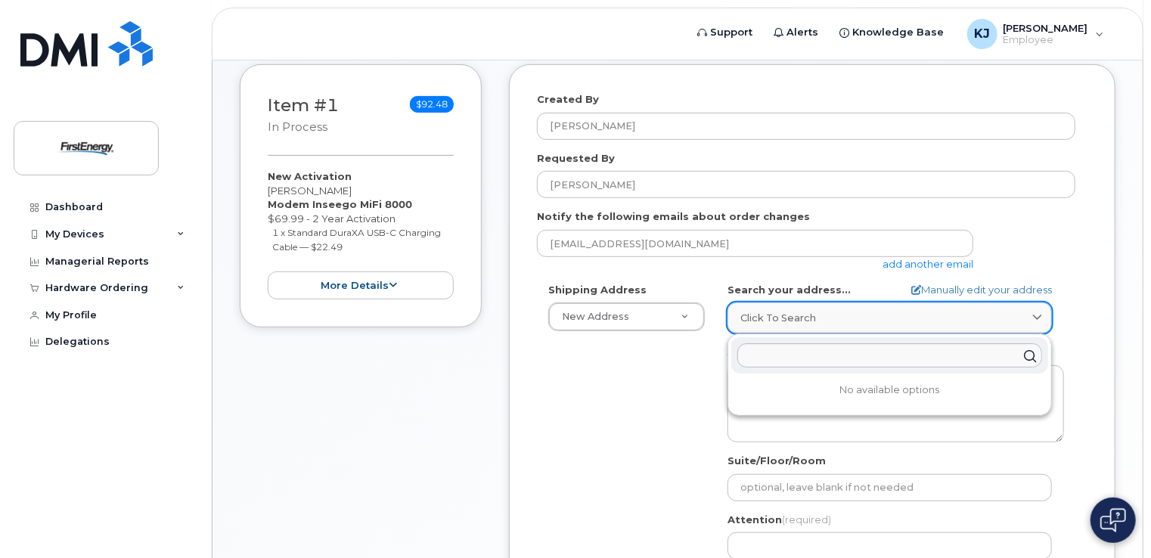
click at [1047, 315] on link "Click to search" at bounding box center [890, 318] width 324 height 31
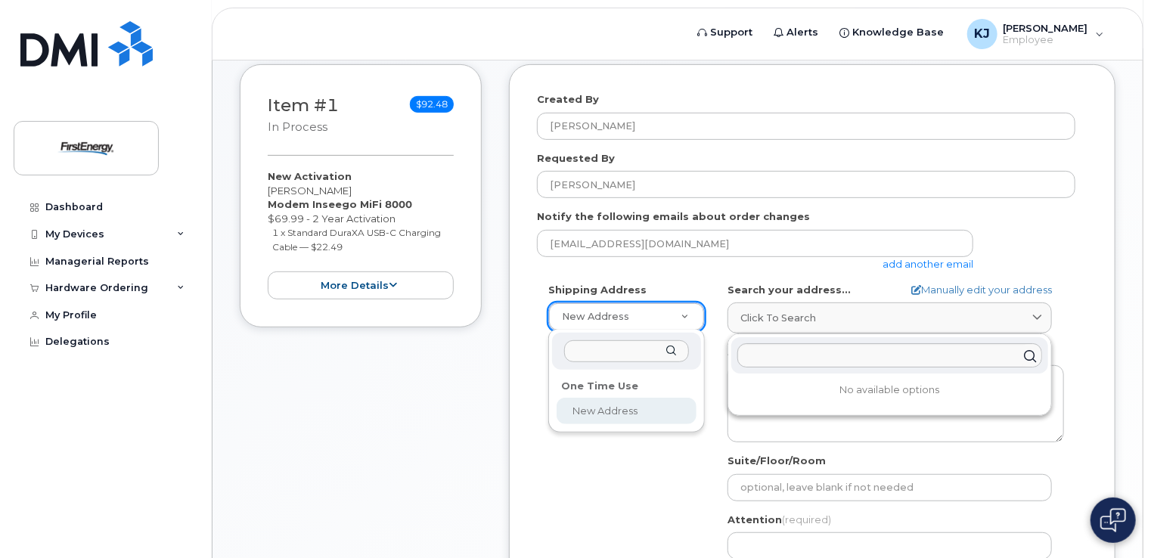
click at [642, 353] on input "text" at bounding box center [627, 351] width 126 height 22
click at [672, 355] on div at bounding box center [627, 351] width 150 height 37
click at [671, 351] on div at bounding box center [627, 351] width 150 height 37
click at [671, 350] on div "clearfield" at bounding box center [627, 351] width 150 height 37
type input "c"
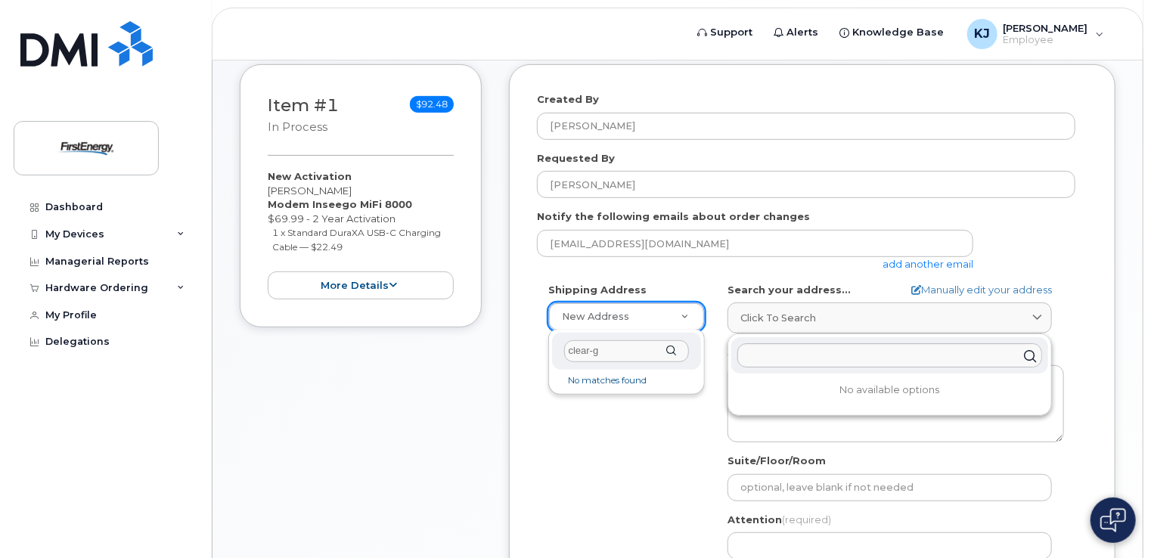
type input "clear-g"
click at [671, 349] on div "clear-g" at bounding box center [627, 351] width 150 height 37
click at [673, 359] on input "clear-g" at bounding box center [627, 351] width 126 height 22
drag, startPoint x: 626, startPoint y: 380, endPoint x: 623, endPoint y: 365, distance: 16.2
click at [626, 380] on li "No matches found" at bounding box center [627, 381] width 144 height 16
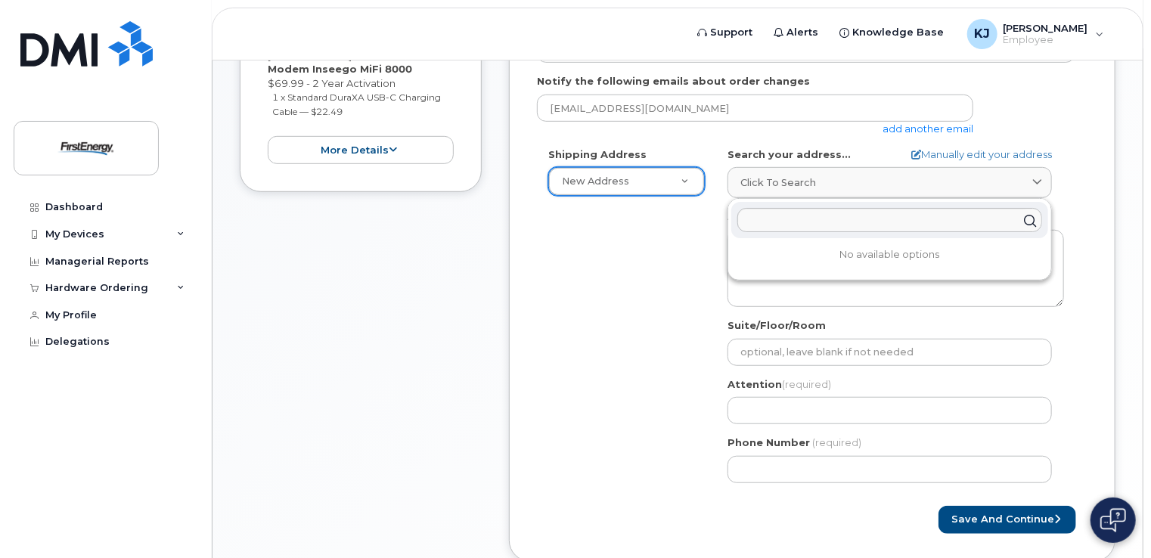
scroll to position [386, 0]
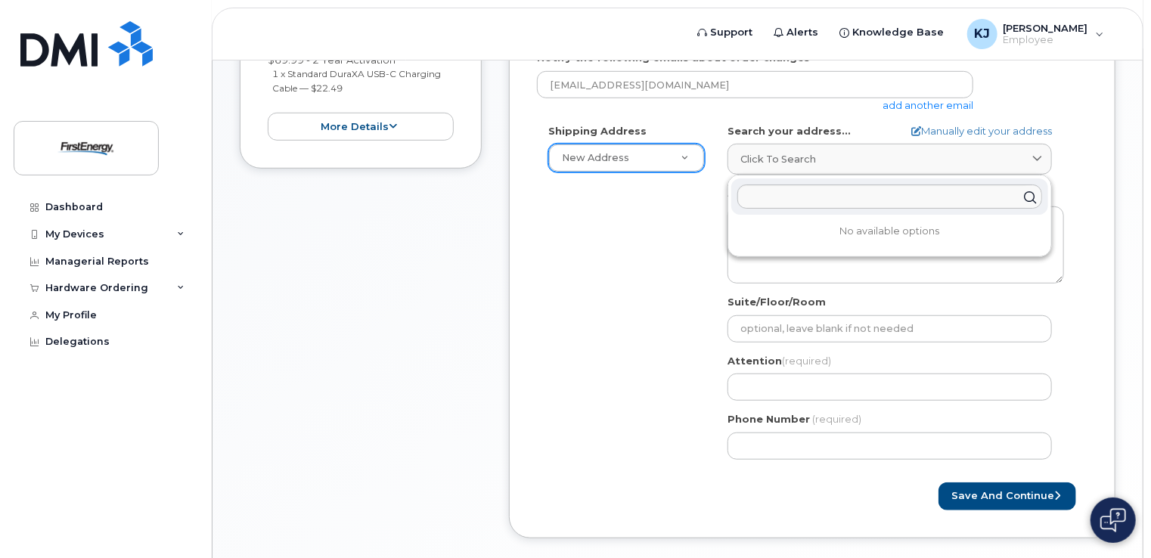
click at [622, 276] on div "Shipping Address New Address New Address AB Search your address... Manually edi…" at bounding box center [806, 297] width 539 height 347
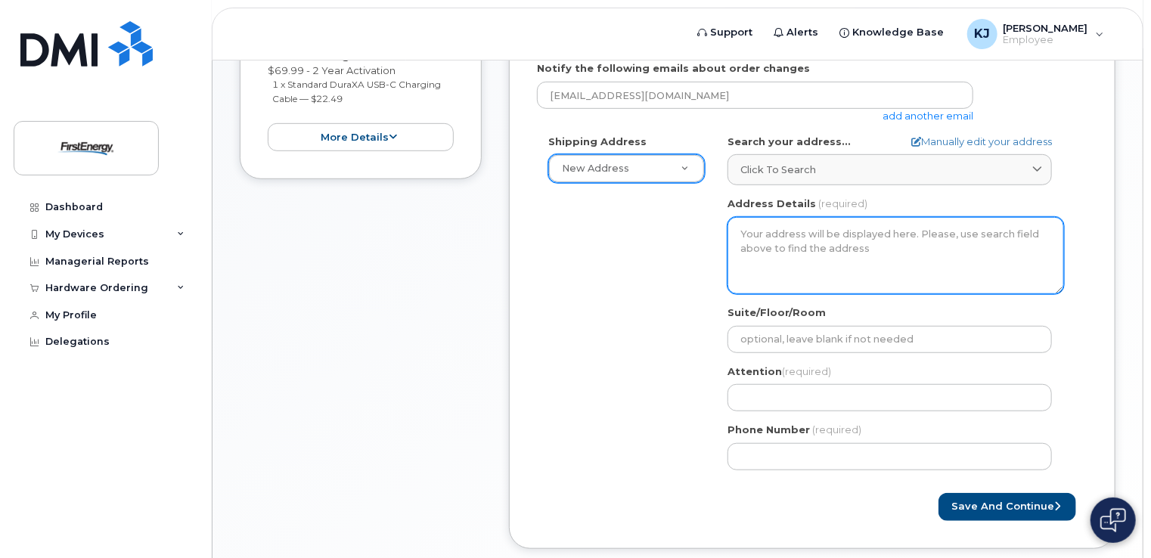
scroll to position [378, 0]
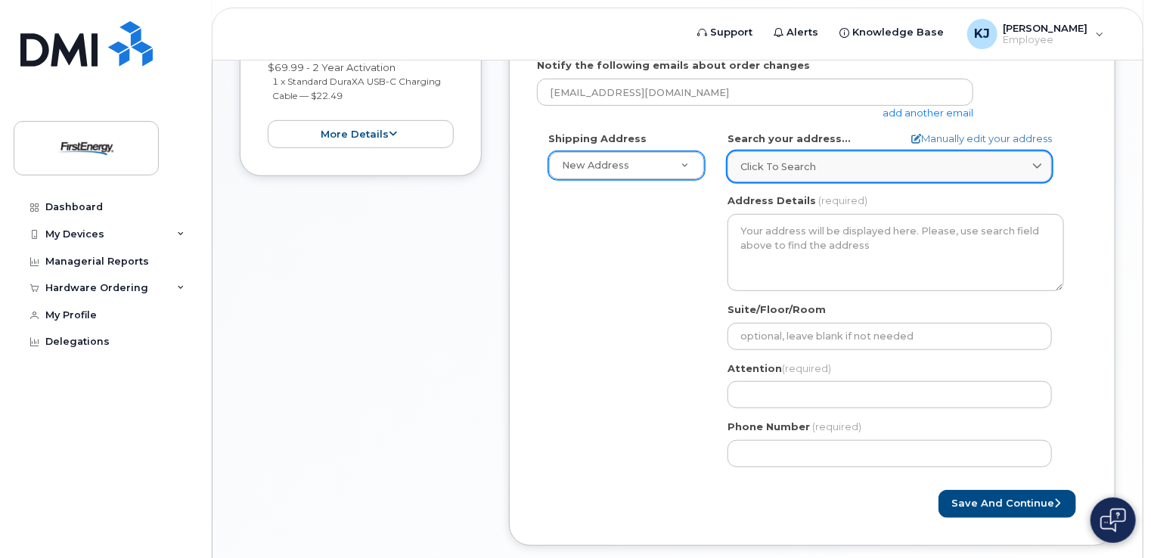
click at [1042, 162] on icon at bounding box center [1037, 167] width 10 height 10
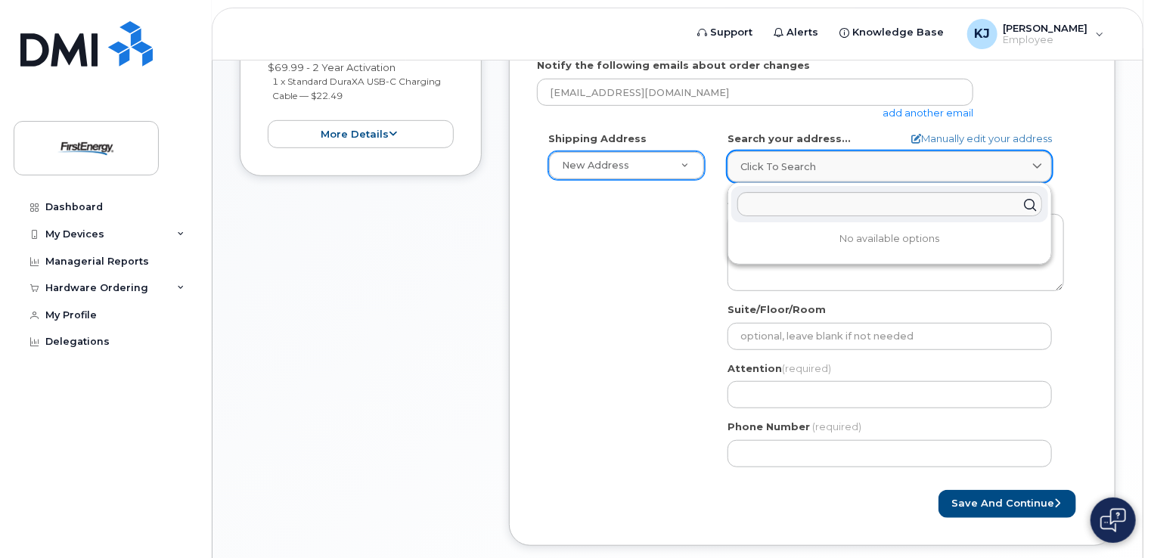
click at [1042, 162] on icon at bounding box center [1037, 167] width 10 height 10
click at [816, 205] on input "text" at bounding box center [889, 204] width 305 height 24
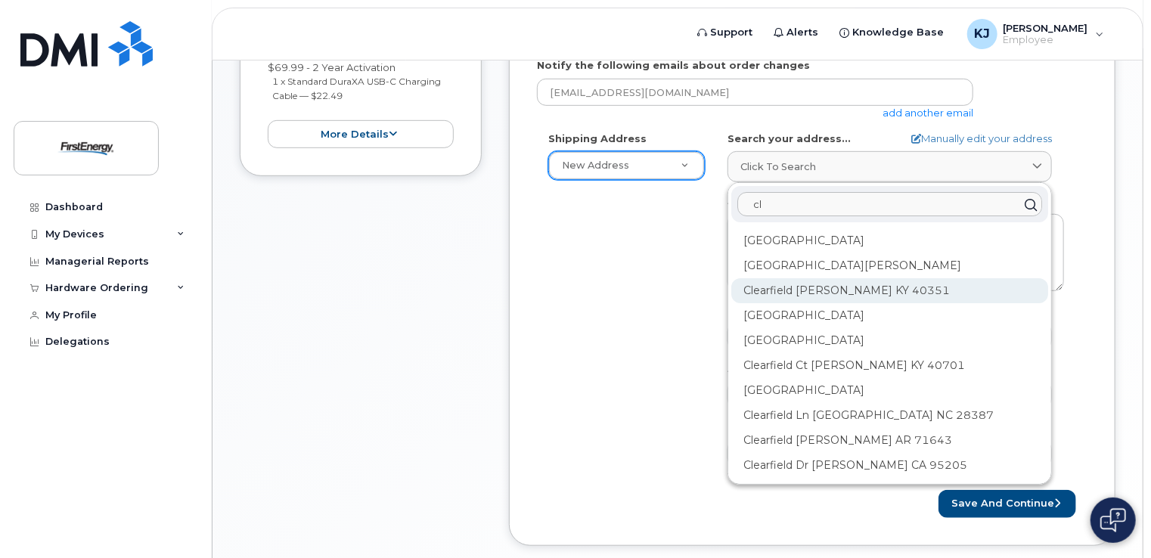
type input "c"
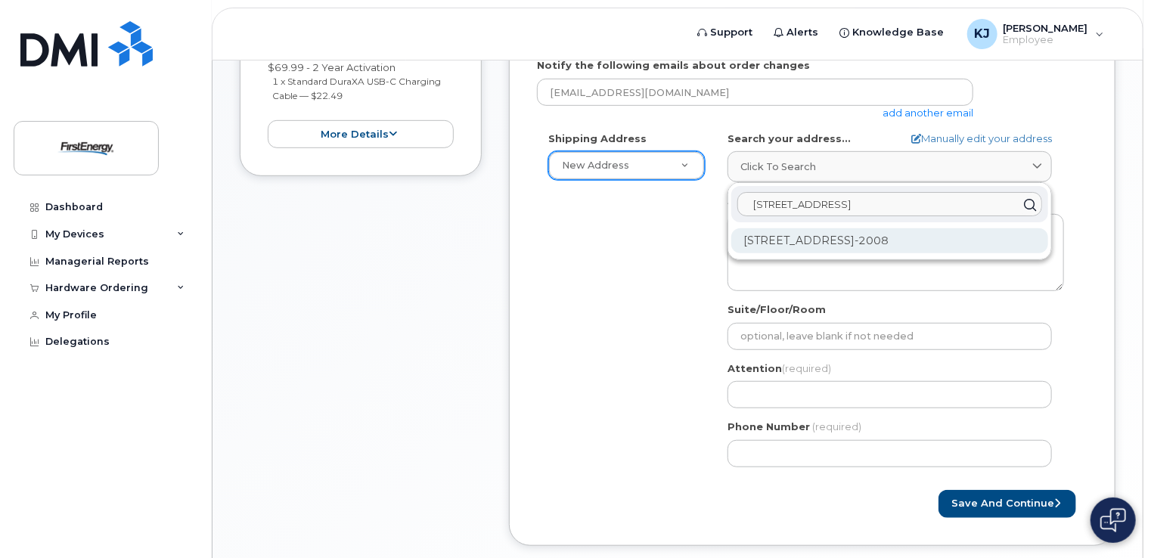
type input "820 s4th st clearfield"
click at [841, 231] on div "820 S 4th St Clearfield PA 16830-2008" at bounding box center [889, 240] width 317 height 25
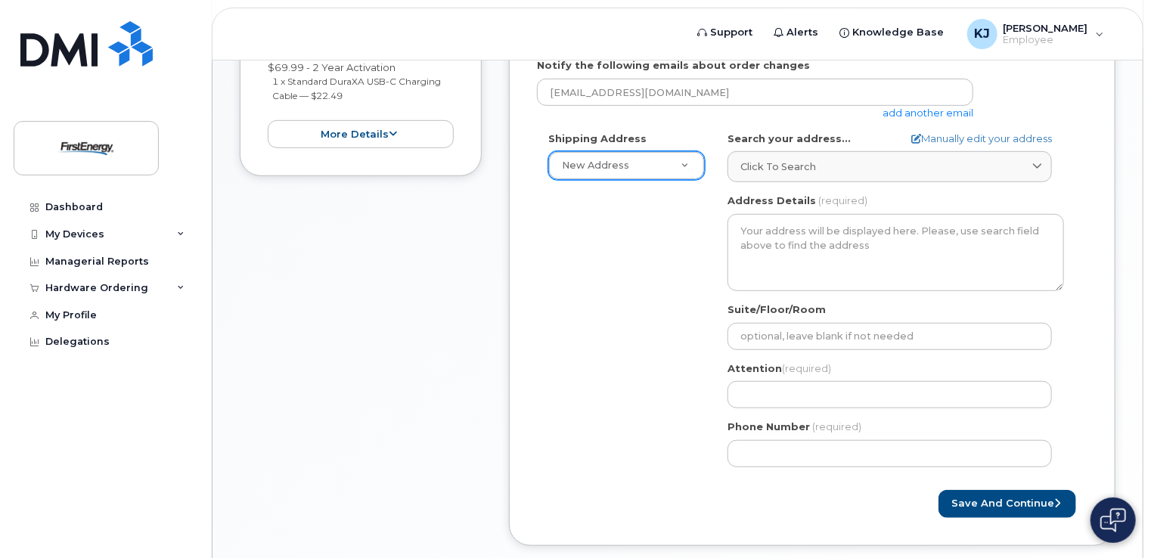
select select
type textarea "820 S 4th St CLEARFIELD PA 16830-2008 UNITED STATES"
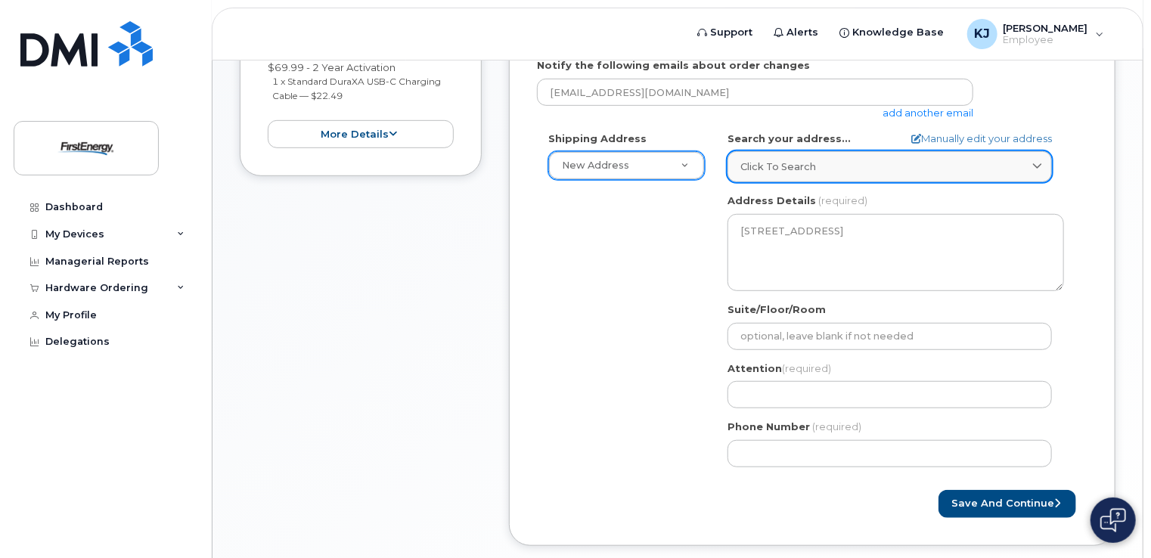
click at [1039, 163] on icon at bounding box center [1037, 167] width 10 height 10
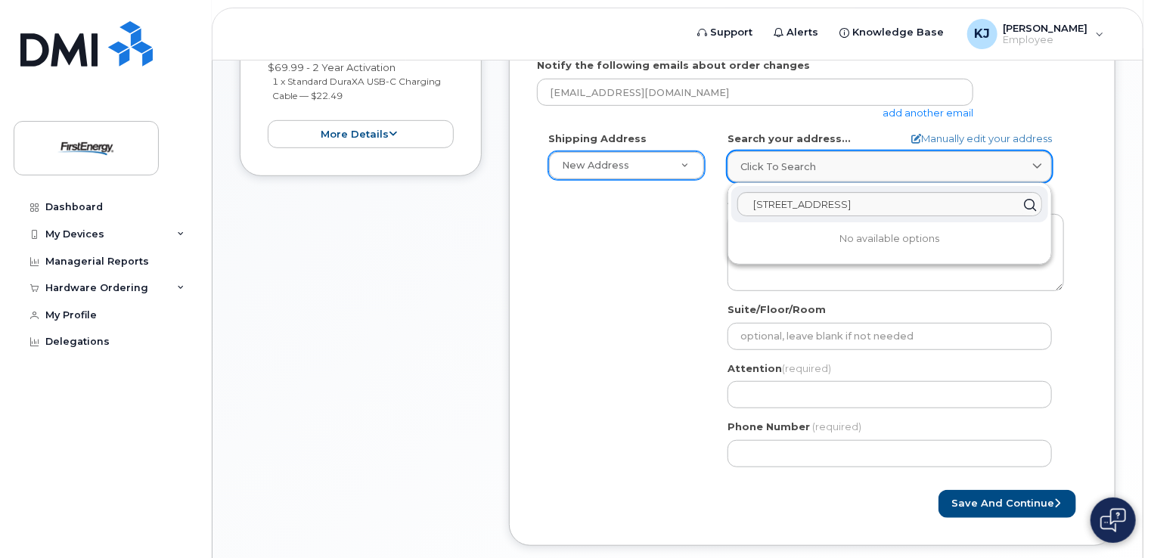
click at [1039, 163] on icon at bounding box center [1037, 167] width 10 height 10
click at [779, 210] on input "820 s4th st clearfield" at bounding box center [889, 204] width 305 height 24
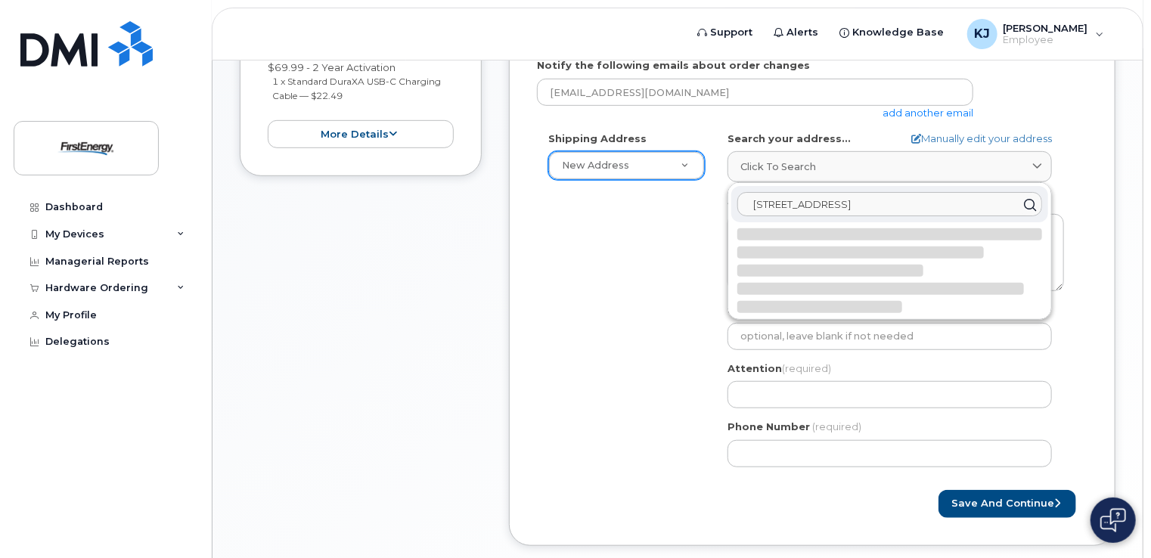
type input "820 s 4th st Clearfield"
click at [685, 251] on div "Shipping Address New Address New Address PA Clearfield Search your address... M…" at bounding box center [806, 305] width 539 height 347
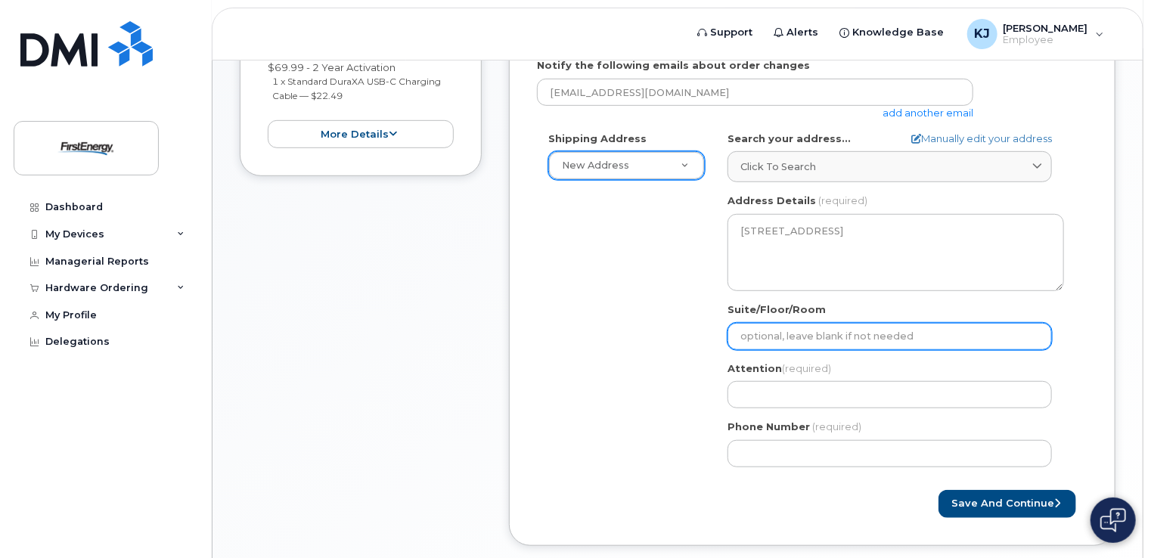
click at [765, 337] on input "Suite/Floor/Room" at bounding box center [890, 336] width 324 height 27
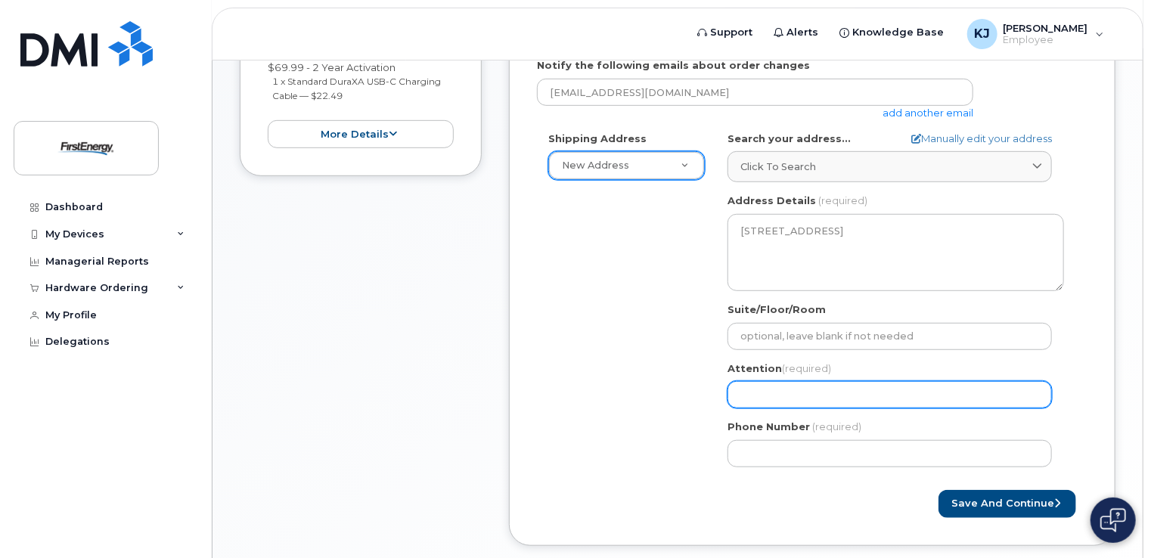
click at [790, 396] on input "Attention (required)" at bounding box center [890, 394] width 324 height 27
select select
type input "J"
select select
type input "Jo"
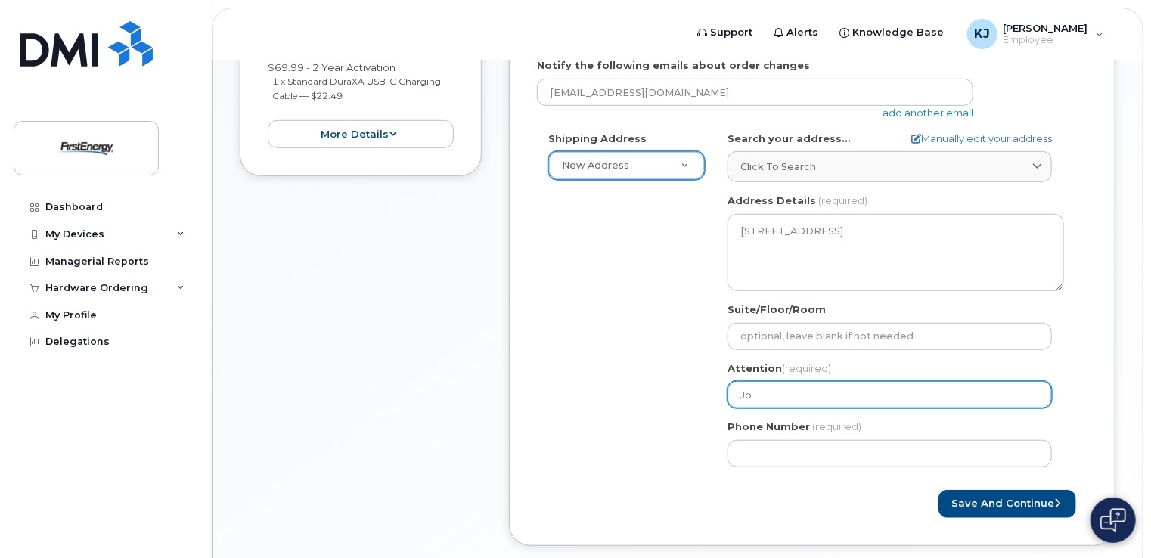
select select
type input "Joh"
select select
type input "John"
select select
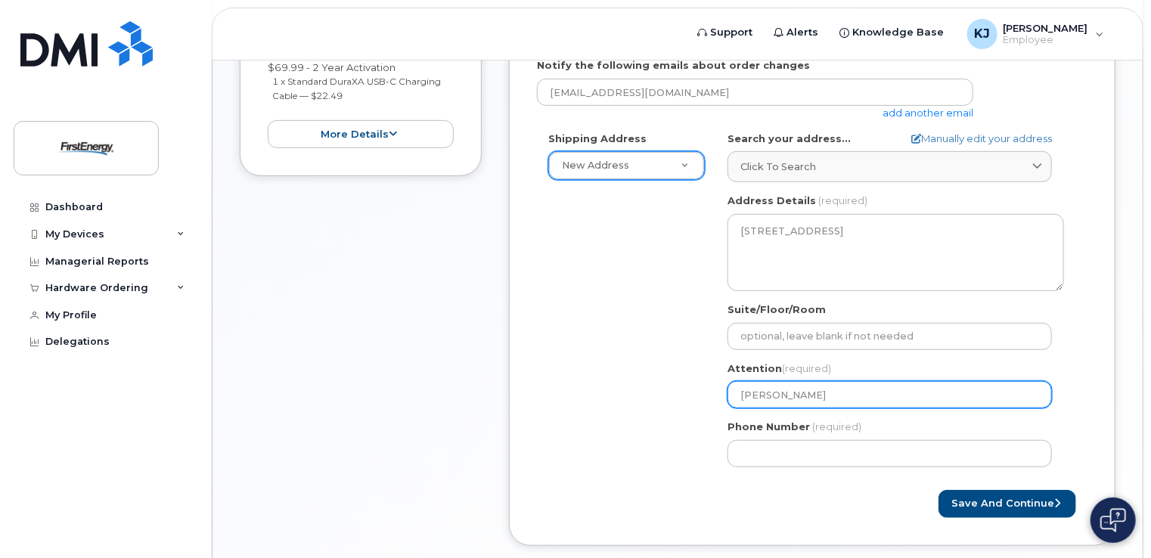
type input "John K"
select select
type input "John Ka"
select select
type input "John Kar"
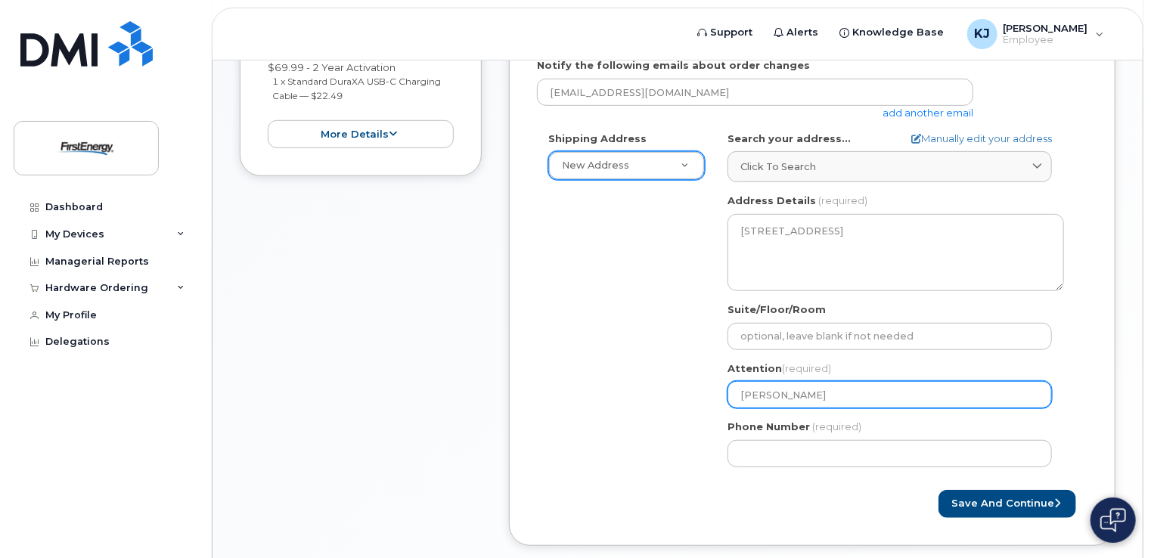
select select
type input "John Kard"
select select
type input "John Karde"
select select
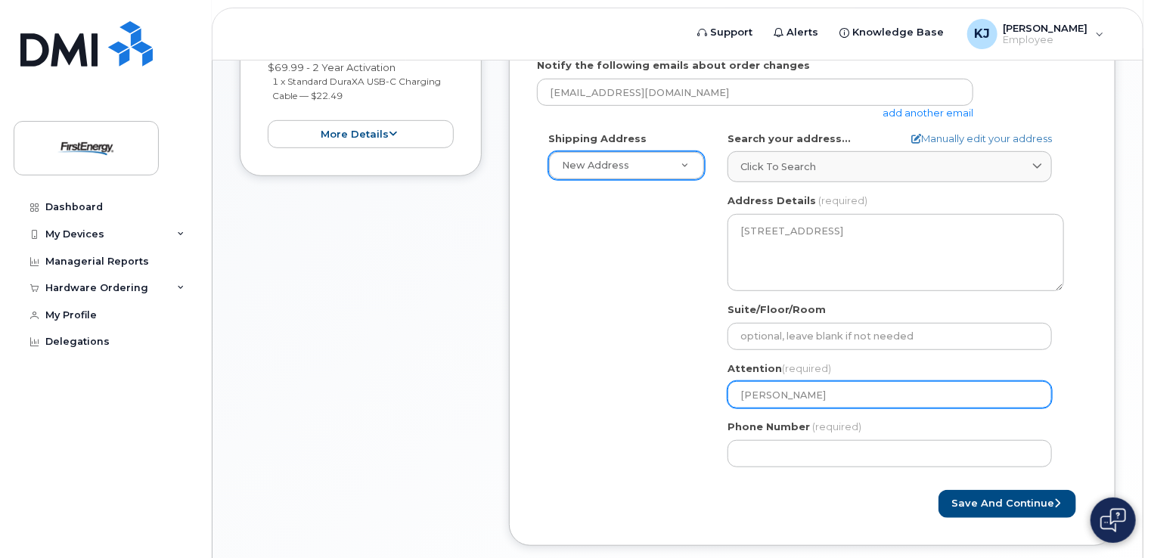
type input "John Kardel"
select select
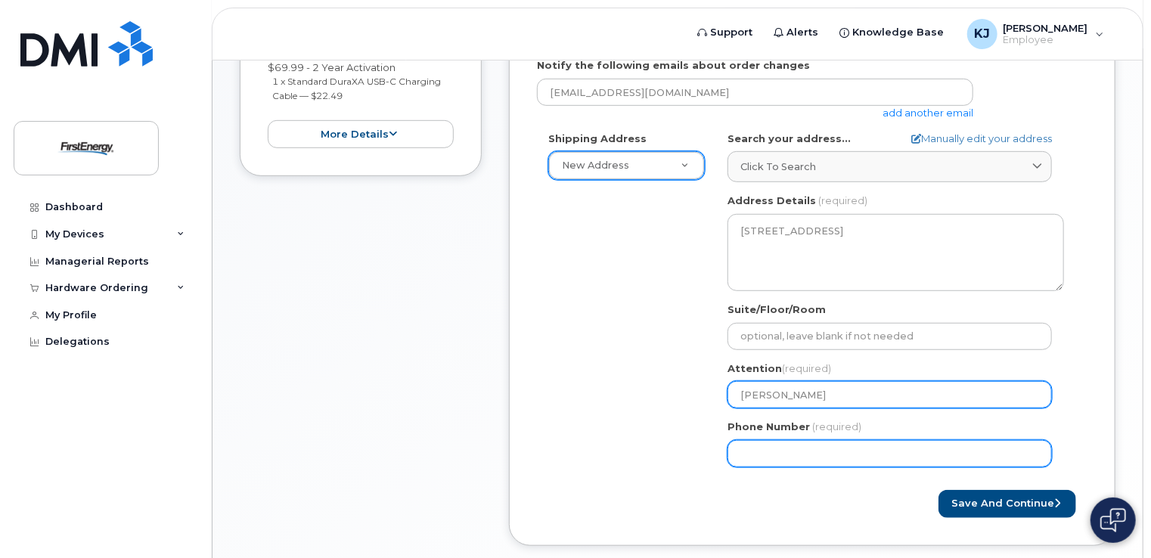
type input "John Kardell"
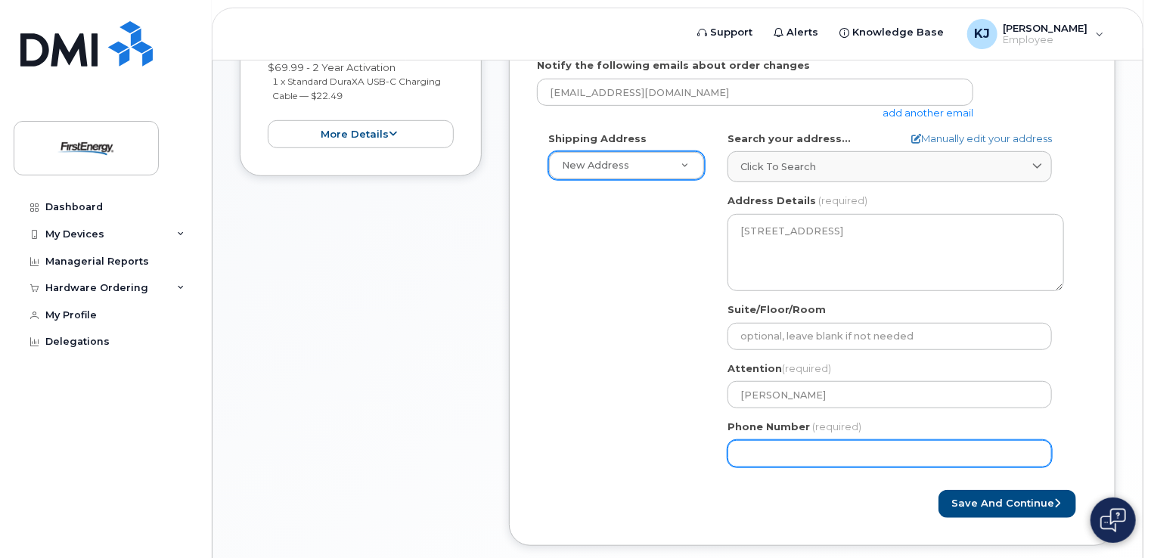
click at [821, 447] on input "Phone Number" at bounding box center [890, 453] width 324 height 27
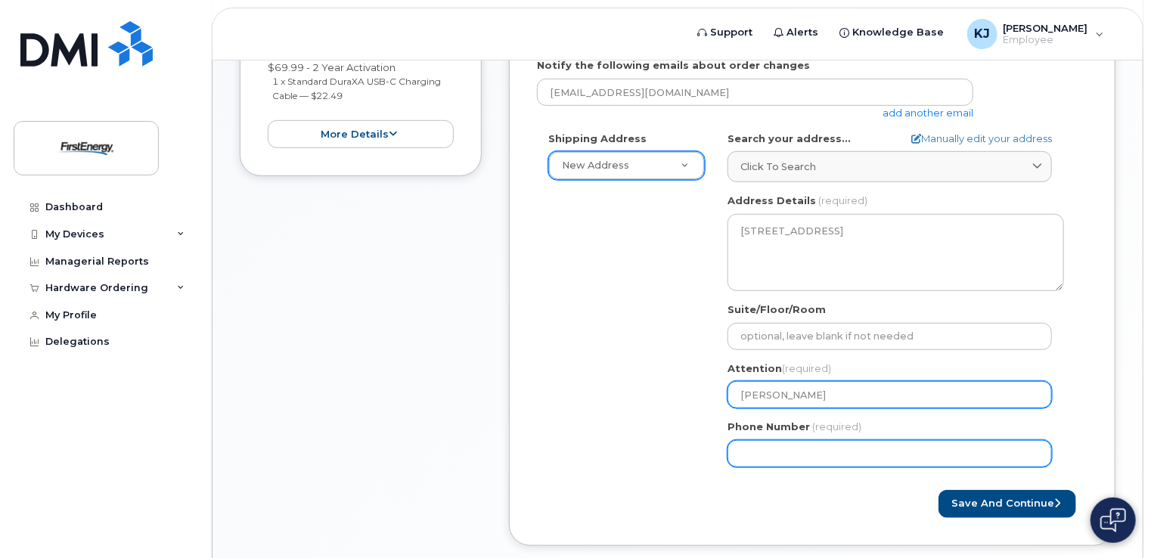
type input "7243886915"
select select
type input "8148731072"
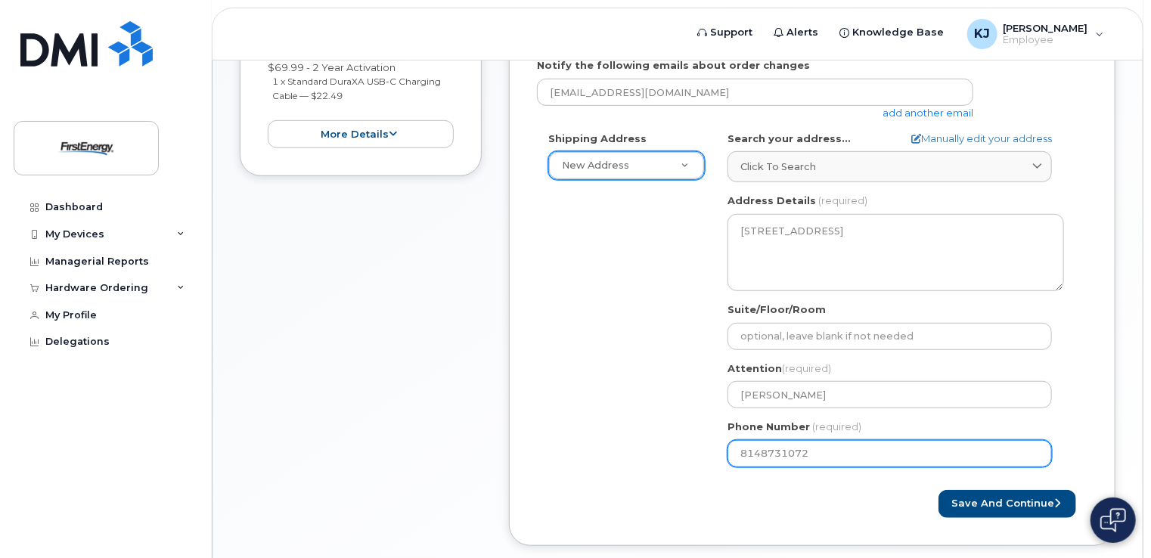
click at [828, 455] on input "8148731072" at bounding box center [890, 453] width 324 height 27
drag, startPoint x: 829, startPoint y: 455, endPoint x: 587, endPoint y: 447, distance: 242.2
click at [587, 448] on div "Shipping Address New Address New Address PA Clearfield Search your address... M…" at bounding box center [806, 305] width 539 height 347
select select
type input "724388691"
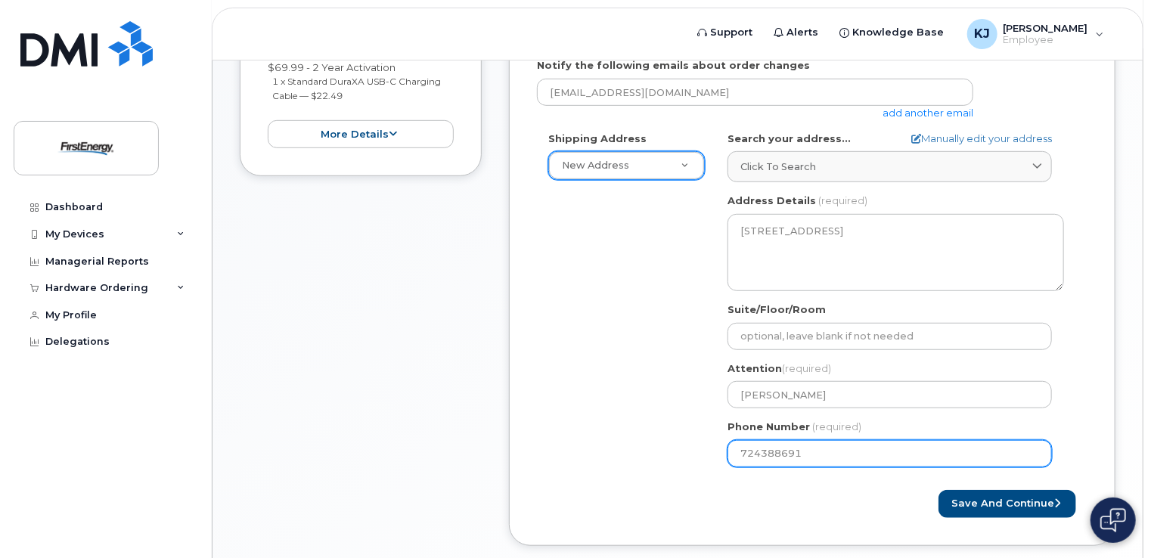
select select
type input "7243886915"
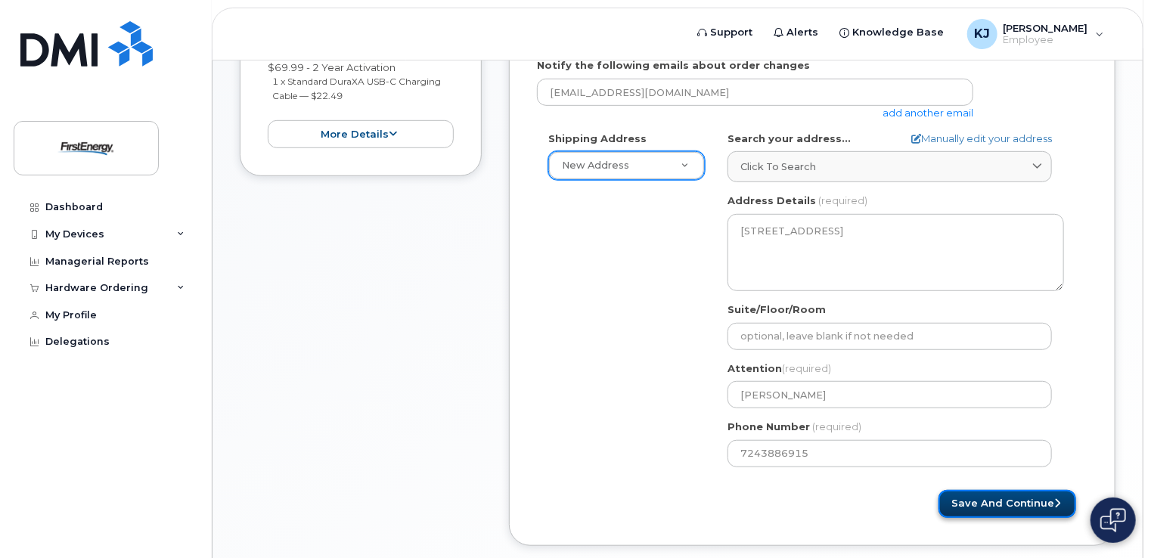
click at [1014, 507] on button "Save and Continue" at bounding box center [1008, 504] width 138 height 28
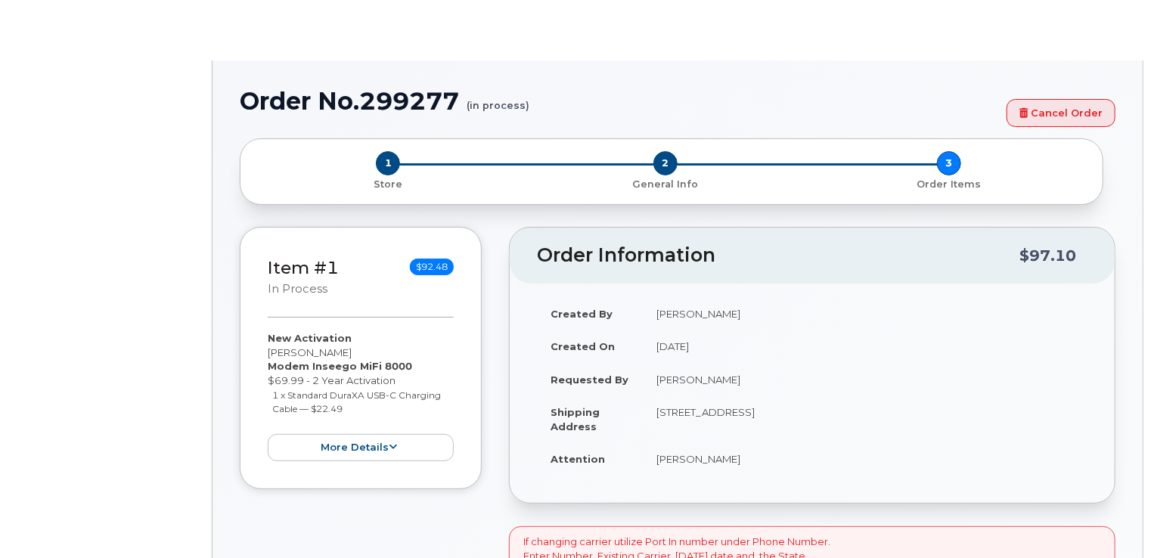
select select "1662235"
radio input "true"
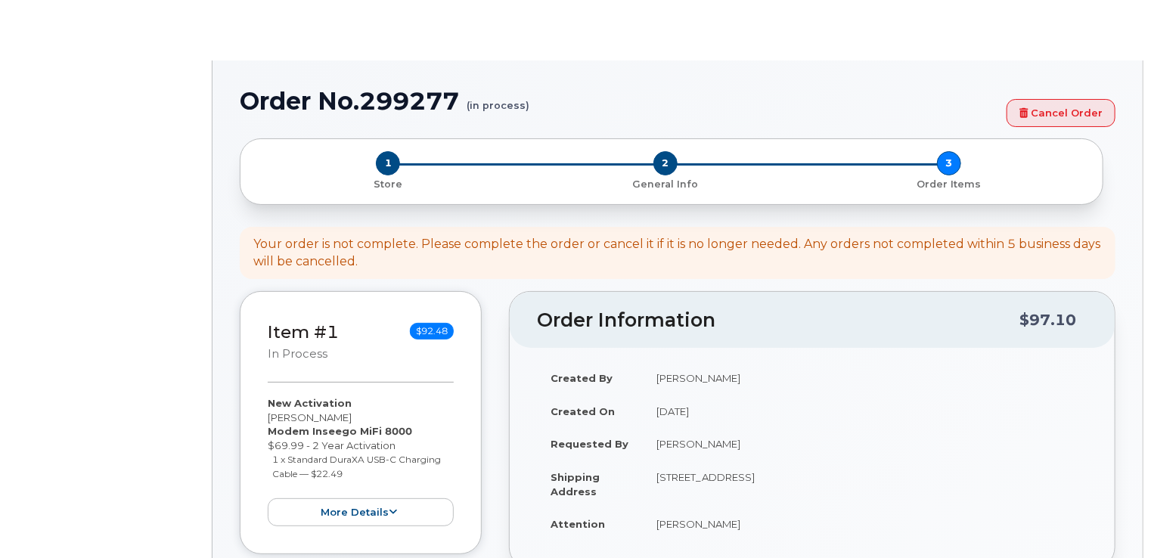
type input "2072017"
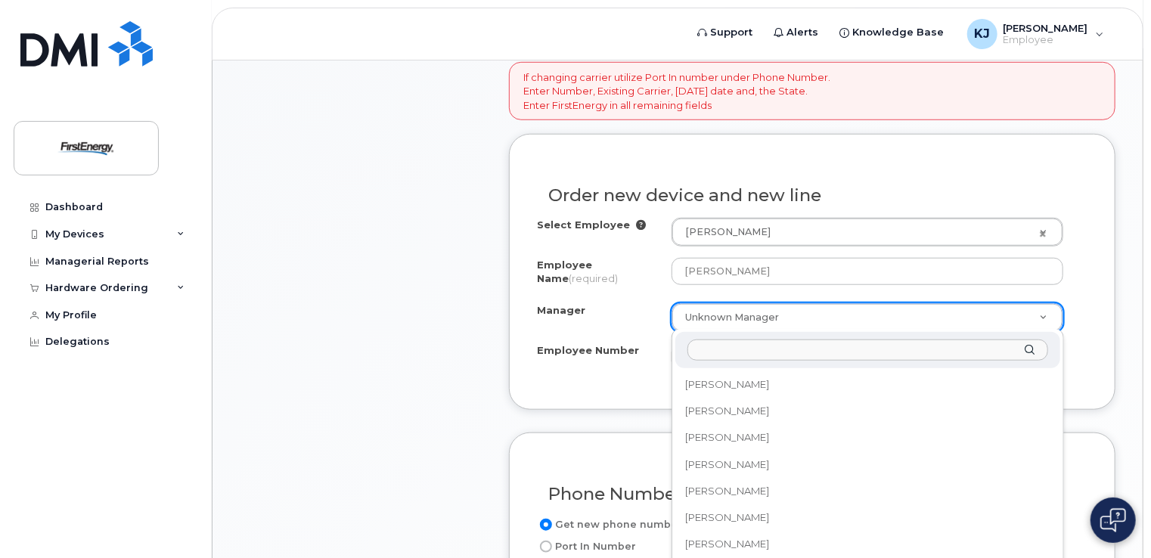
scroll to position [48504, 0]
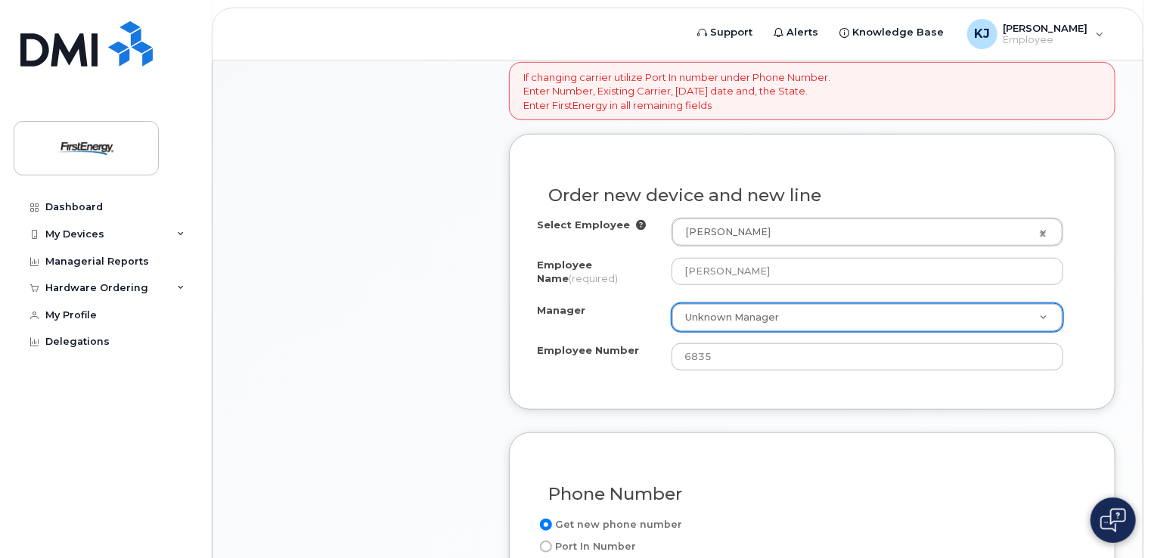
type input "a"
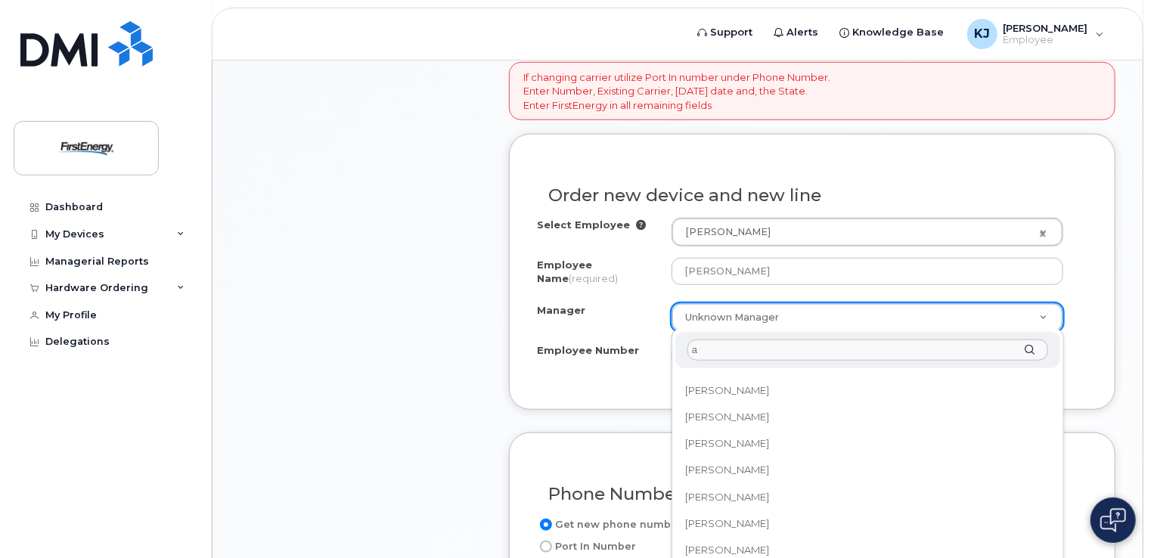
scroll to position [0, 0]
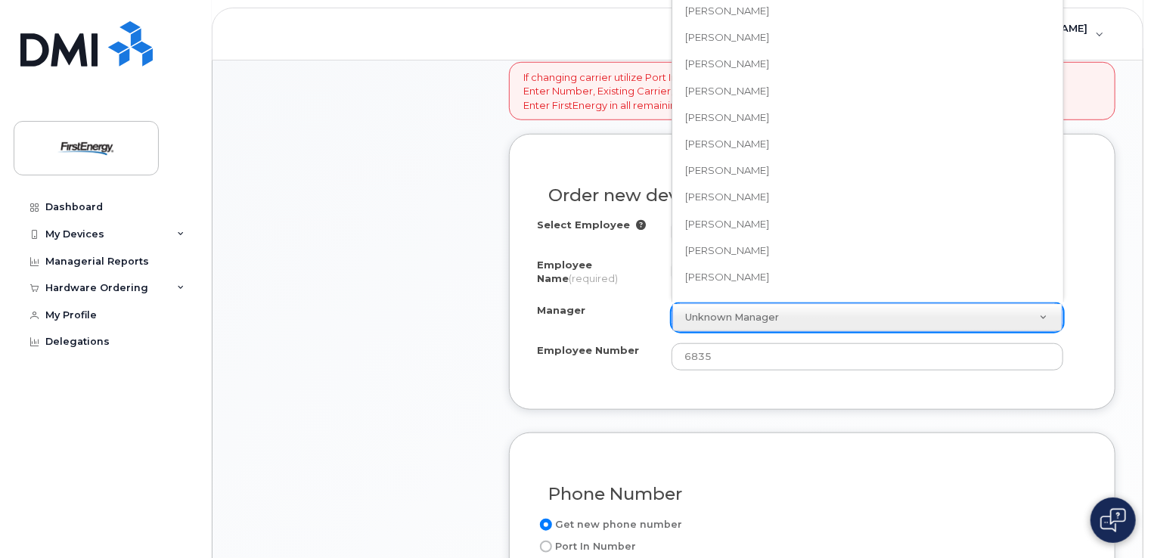
type input "a"
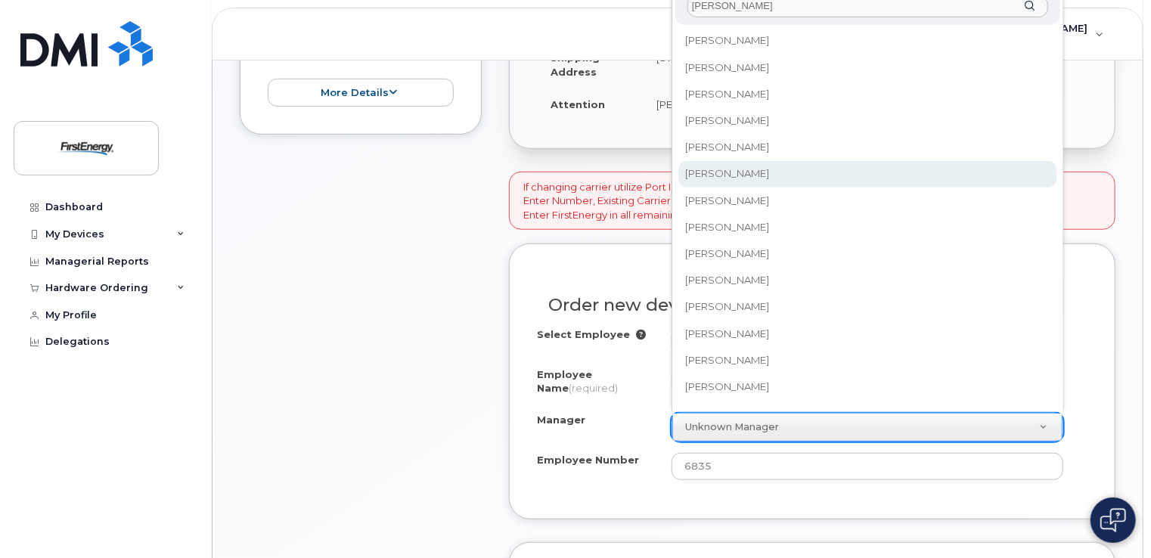
type input "Andrew"
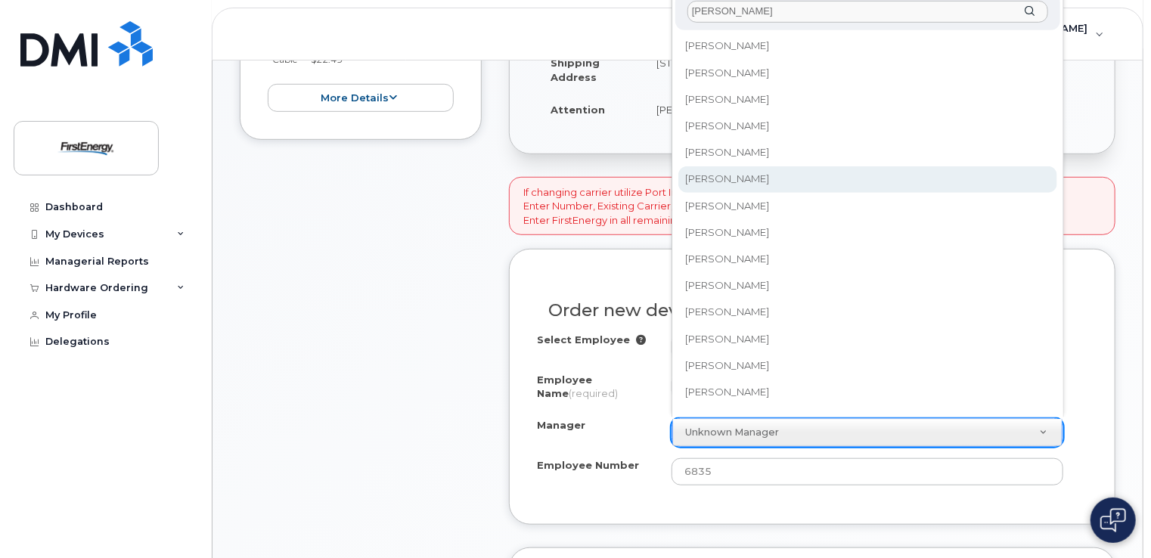
select select "2073322"
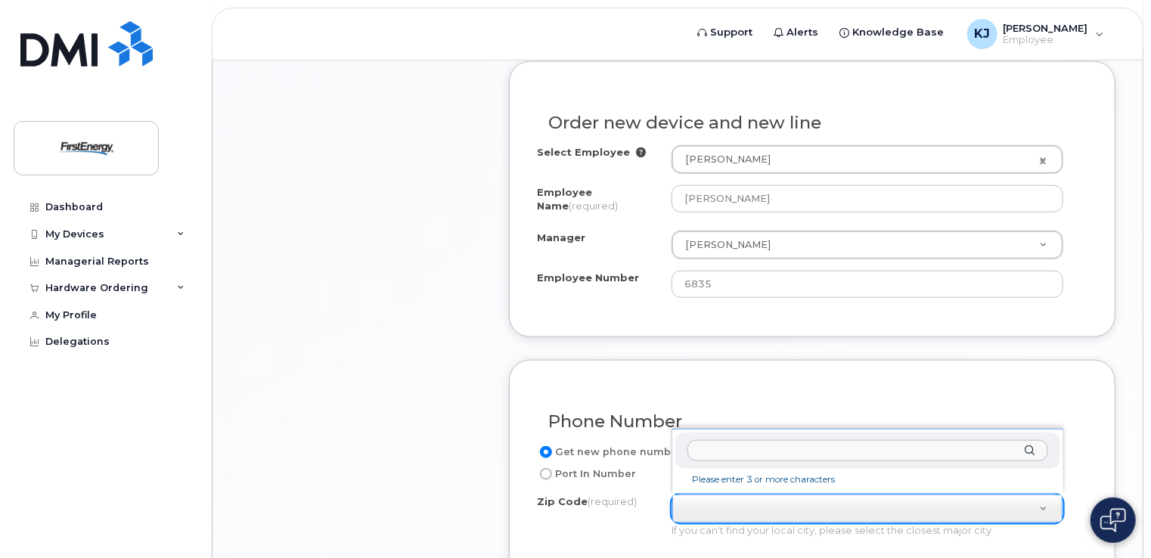
scroll to position [605, 0]
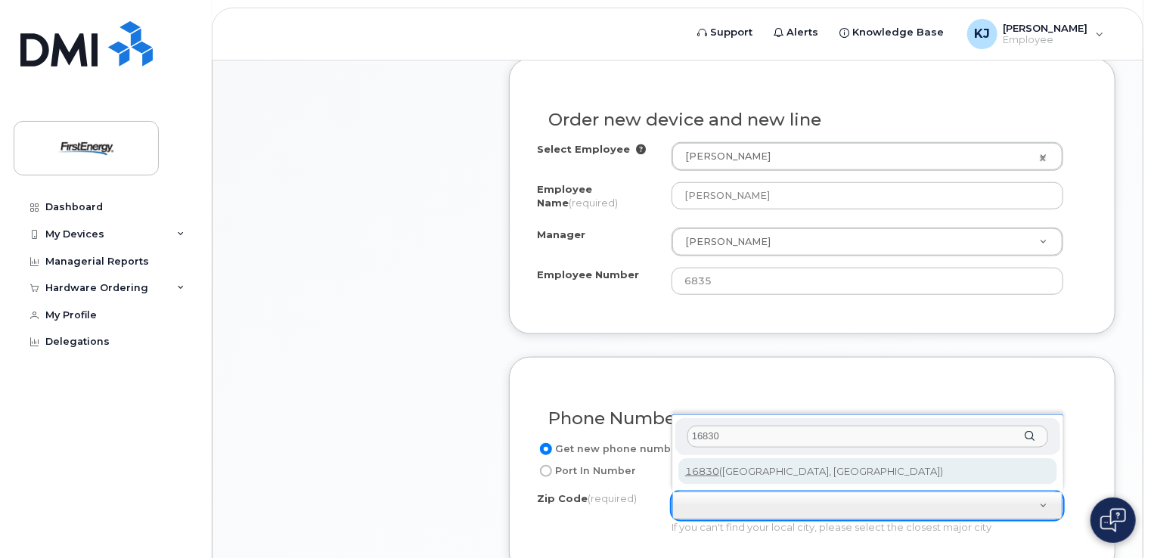
type input "16830"
type input "16830 (Clearfield, PA)"
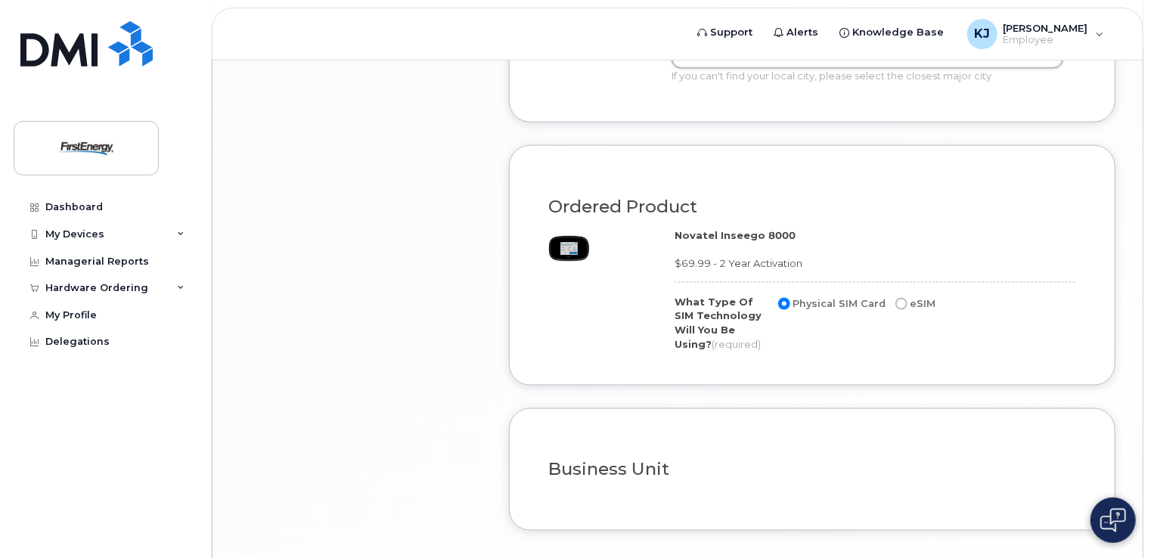
scroll to position [1165, 0]
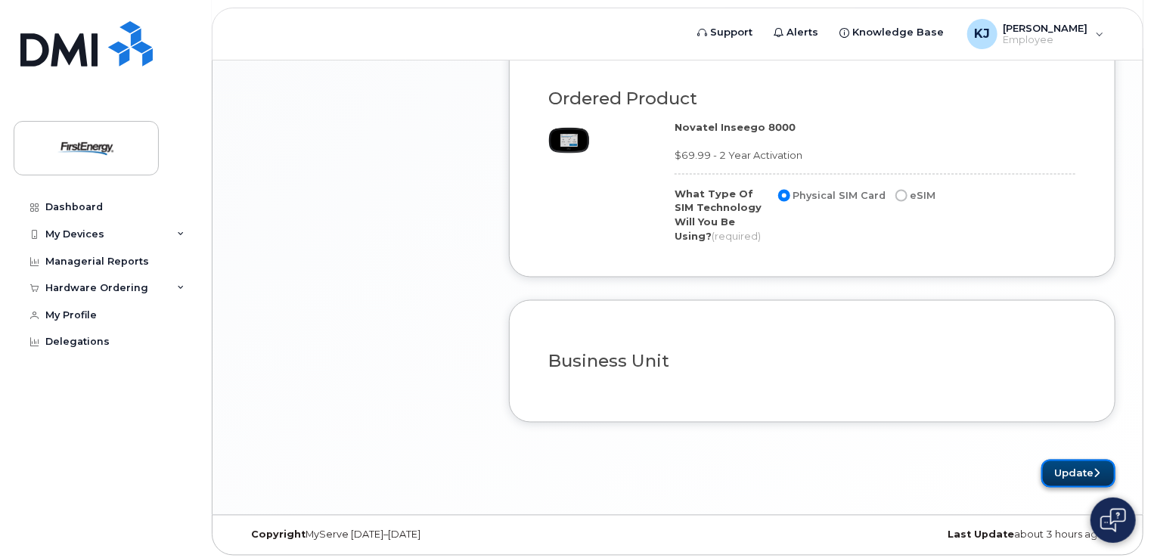
click at [1071, 470] on button "Update" at bounding box center [1079, 474] width 74 height 28
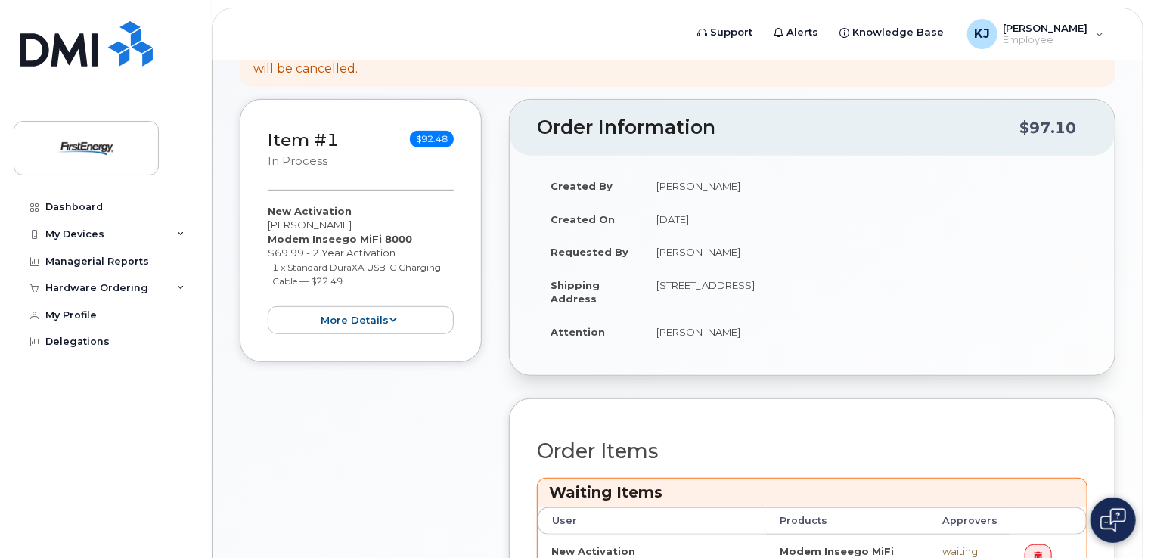
scroll to position [303, 0]
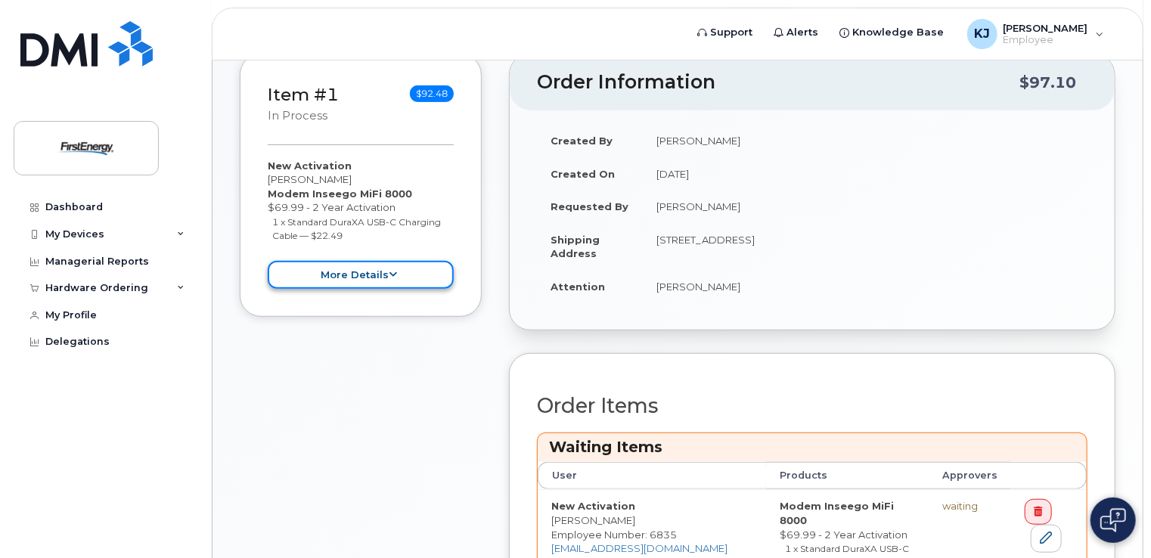
click at [408, 278] on button "more details" at bounding box center [361, 275] width 186 height 28
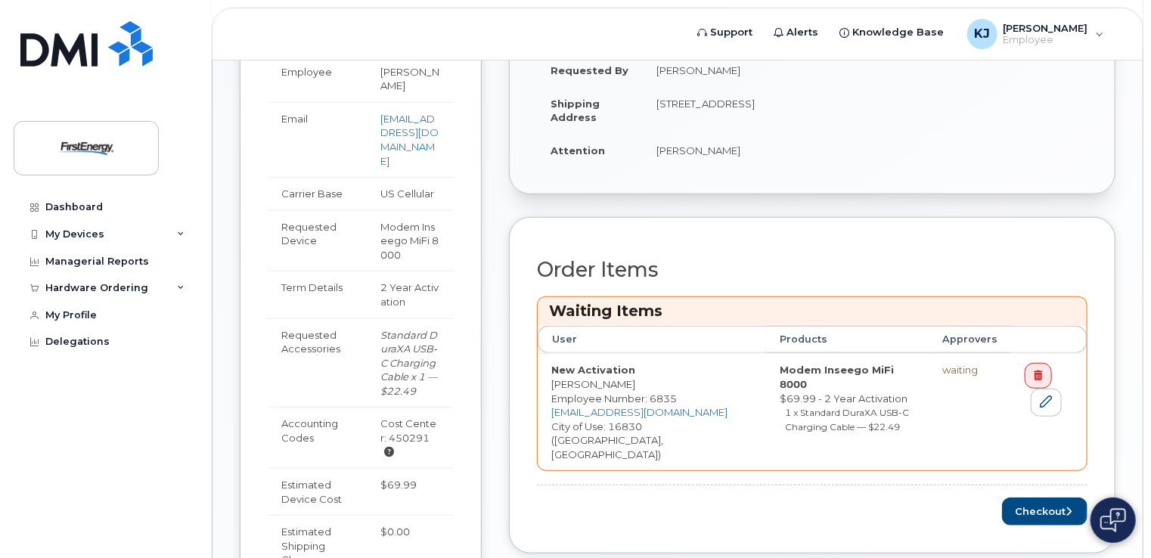
scroll to position [454, 0]
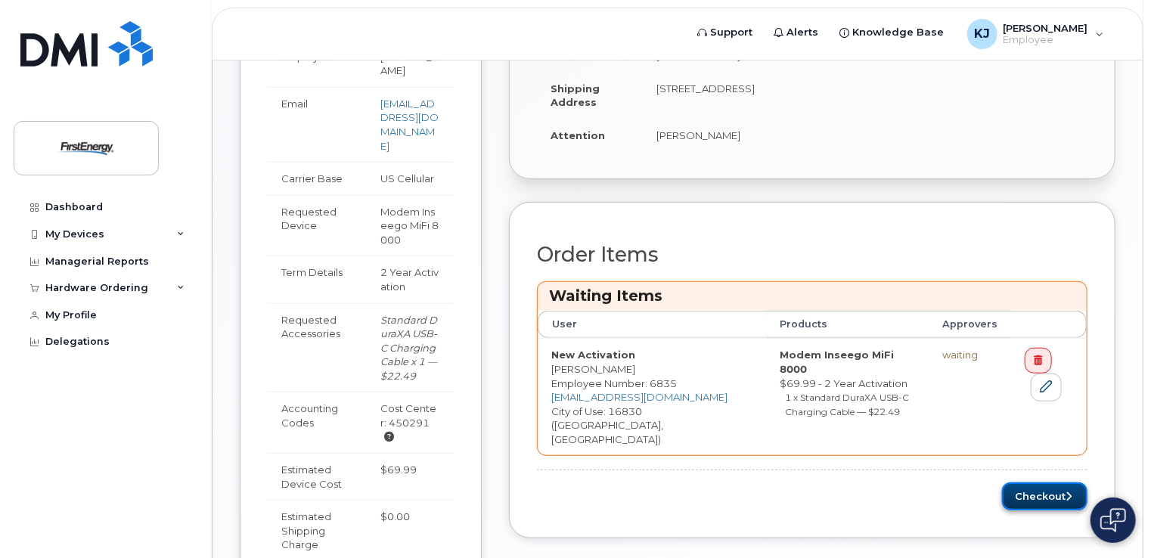
click at [1034, 483] on button "Checkout" at bounding box center [1044, 497] width 85 height 28
